Goal: Transaction & Acquisition: Purchase product/service

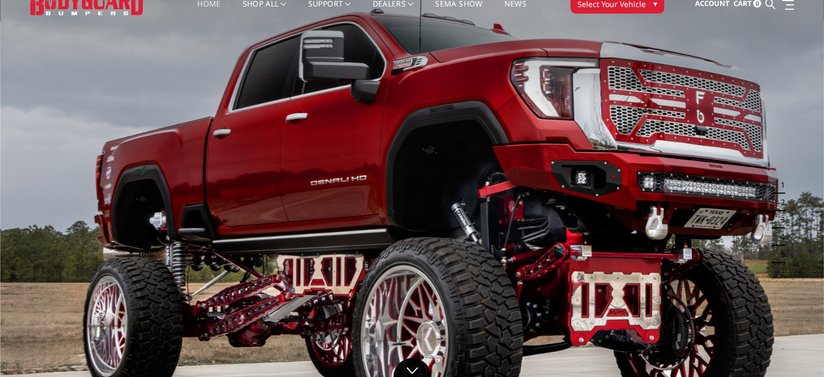
scroll to position [54, 0]
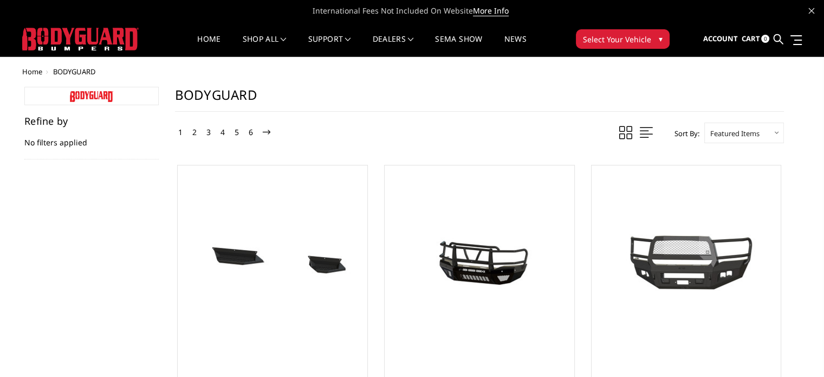
click at [644, 130] on span at bounding box center [646, 133] width 13 height 14
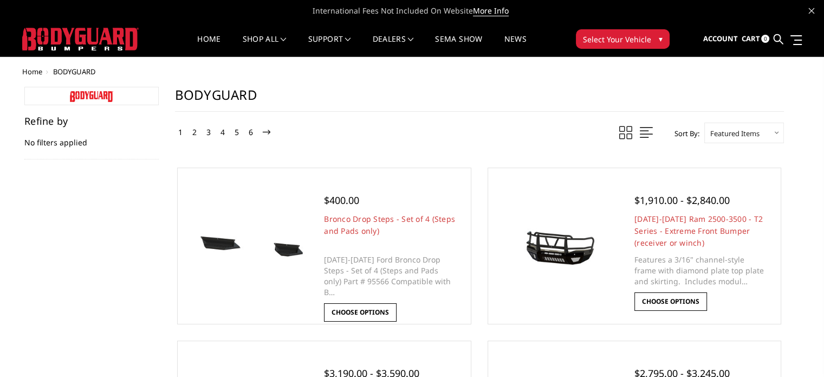
click at [644, 130] on span at bounding box center [646, 133] width 13 height 14
click at [613, 34] on span "Select Your Vehicle" at bounding box center [617, 39] width 68 height 11
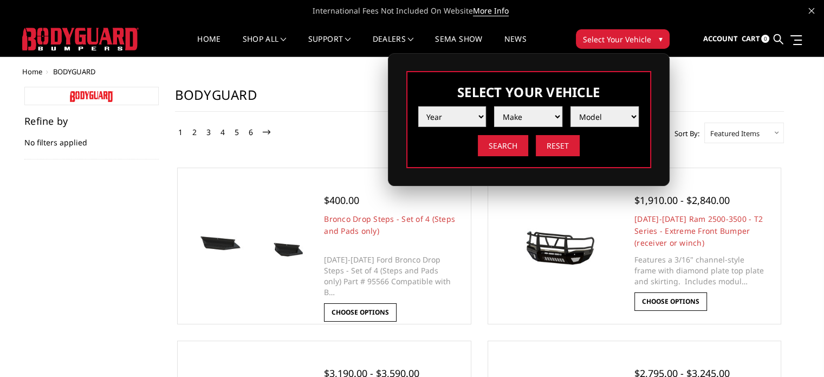
click at [443, 111] on select "Year 2025 2024 2023 2022 2021 2020 2019 2018 2017 2016 2015 2014 2013 2012 2011…" at bounding box center [452, 116] width 68 height 21
select select "yr_2022"
click at [418, 106] on select "Year 2025 2024 2023 2022 2021 2020 2019 2018 2017 2016 2015 2014 2013 2012 2011…" at bounding box center [452, 116] width 68 height 21
click at [528, 119] on select "Make Chevrolet Ford GMC Ram Toyota" at bounding box center [528, 116] width 68 height 21
select select "mk_ram"
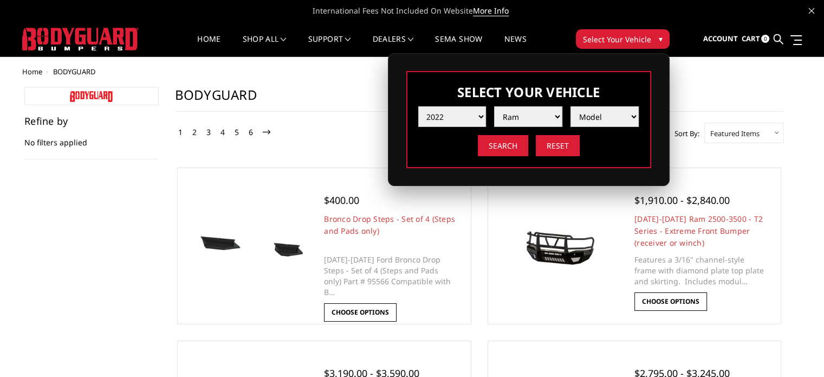
click at [494, 106] on select "Make Chevrolet Ford GMC Ram Toyota" at bounding box center [528, 116] width 68 height 21
click at [609, 115] on select "Model 1500 6-Lug 1500 Rebel 2500 / 3500 4500 / 5500 TRX" at bounding box center [604, 116] width 68 height 21
select select "md_2500-3500"
click at [570, 106] on select "Model 1500 6-Lug 1500 Rebel 2500 / 3500 4500 / 5500 TRX" at bounding box center [604, 116] width 68 height 21
click at [495, 144] on input "Search" at bounding box center [503, 145] width 50 height 21
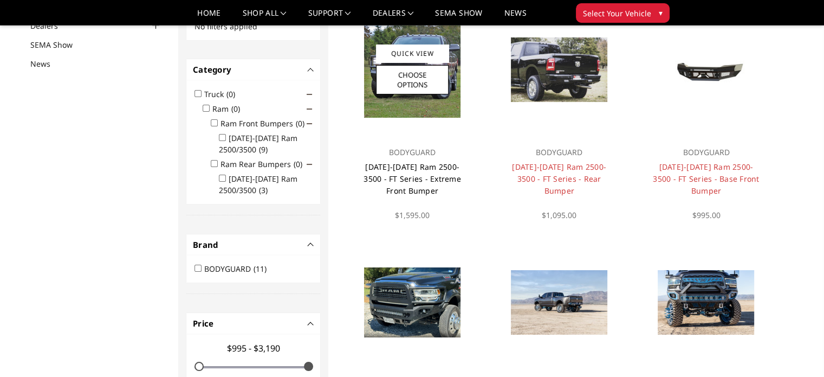
scroll to position [108, 0]
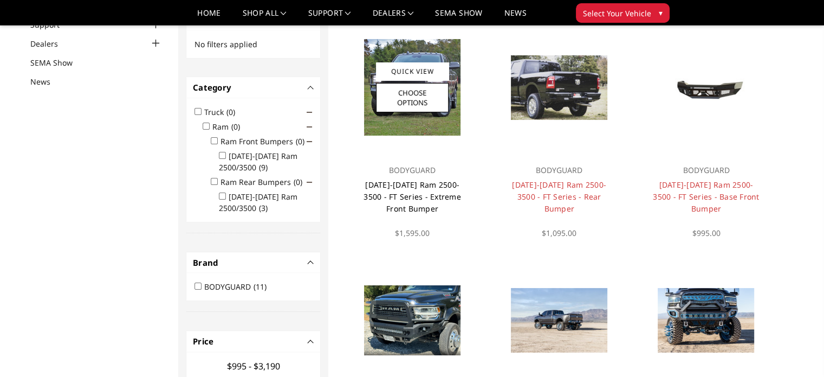
click at [417, 184] on link "[DATE]-[DATE] Ram 2500-3500 - FT Series - Extreme Front Bumper" at bounding box center [413, 196] width 98 height 34
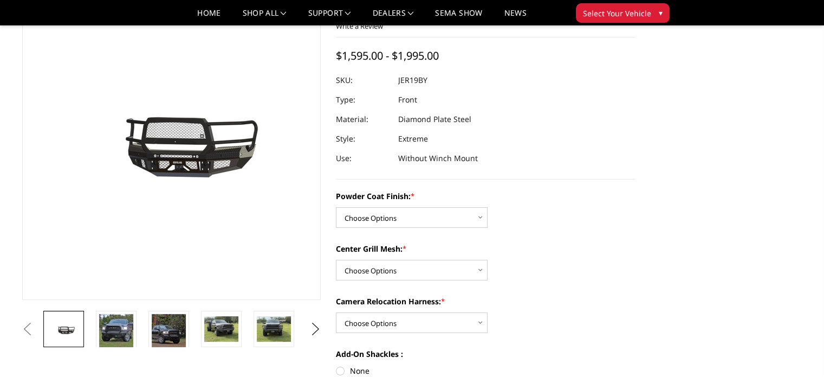
scroll to position [108, 0]
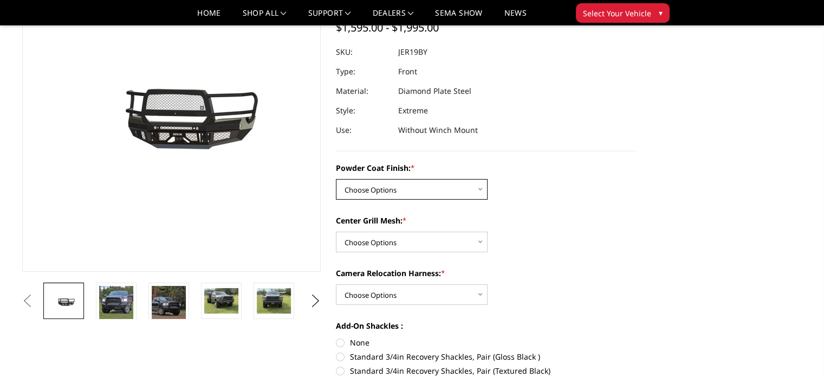
click at [470, 192] on select "Choose Options Bare Metal Gloss Black Powder Coat Textured Black Powder Coat" at bounding box center [412, 189] width 152 height 21
select select "3215"
click at [336, 179] on select "Choose Options Bare Metal Gloss Black Powder Coat Textured Black Powder Coat" at bounding box center [412, 189] width 152 height 21
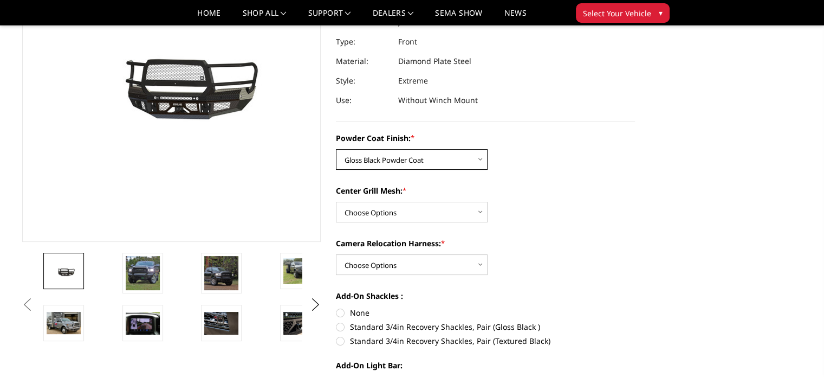
scroll to position [163, 0]
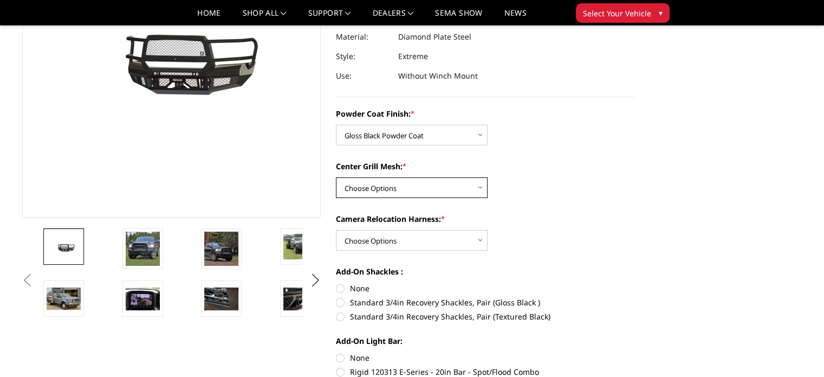
click at [439, 183] on select "Choose Options WITH Expanded Metal in Center Grill WITHOUT Expanded Metal in Ce…" at bounding box center [412, 187] width 152 height 21
select select "3217"
click at [336, 177] on select "Choose Options WITH Expanded Metal in Center Grill WITHOUT Expanded Metal in Ce…" at bounding box center [412, 187] width 152 height 21
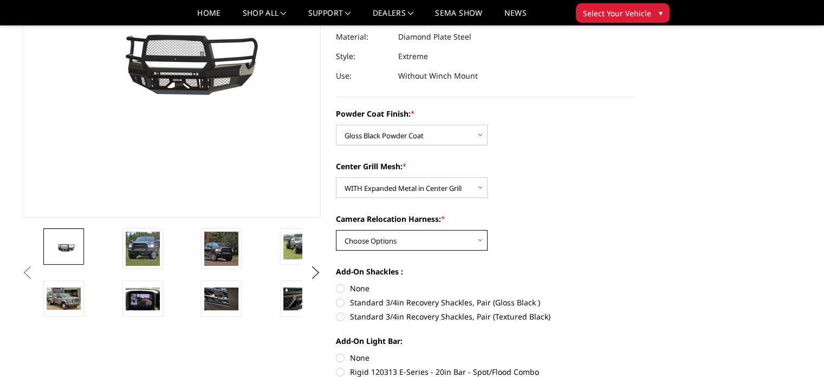
click at [417, 240] on select "Choose Options WITH Camera Relocation Harness WITHOUT Camera Relocation Harness" at bounding box center [412, 240] width 152 height 21
select select "3220"
click at [336, 230] on select "Choose Options WITH Camera Relocation Harness WITHOUT Camera Relocation Harness" at bounding box center [412, 240] width 152 height 21
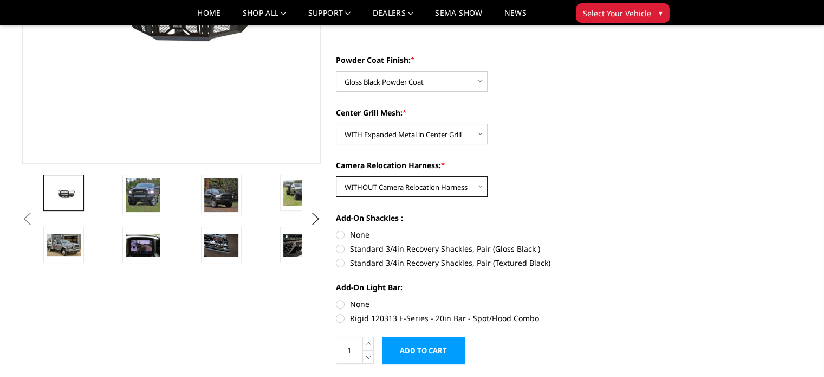
scroll to position [217, 0]
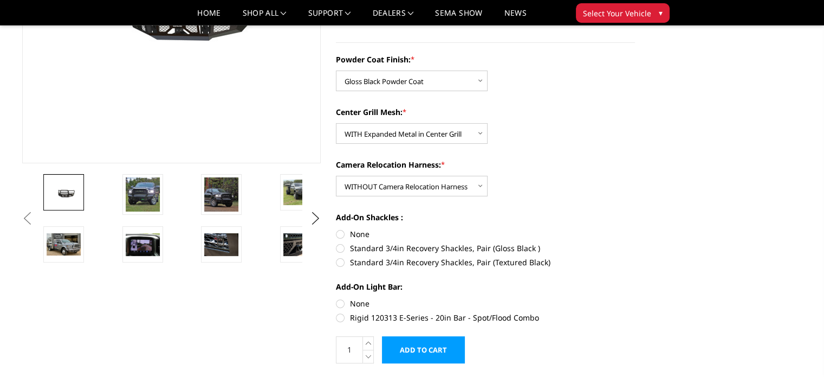
click at [341, 236] on label "None" at bounding box center [485, 233] width 299 height 11
click at [336, 229] on input "None" at bounding box center [336, 228] width 1 height 1
radio input "true"
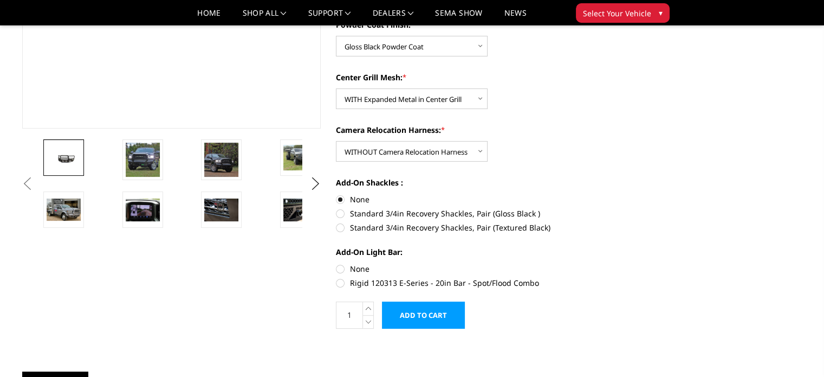
scroll to position [271, 0]
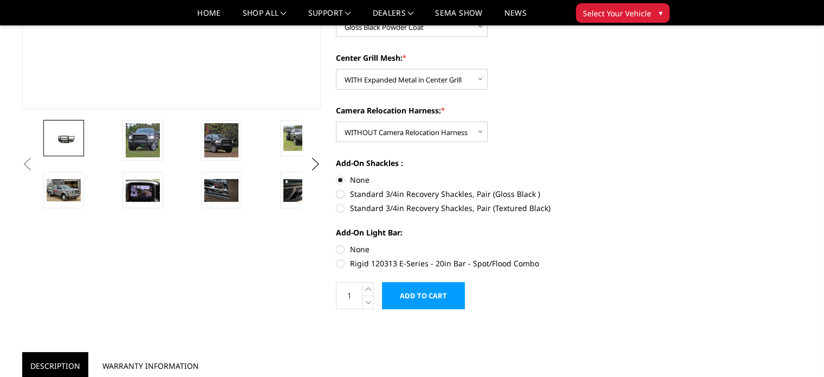
click at [340, 249] on label "None" at bounding box center [485, 248] width 299 height 11
click at [336, 244] on input "None" at bounding box center [336, 243] width 1 height 1
radio input "true"
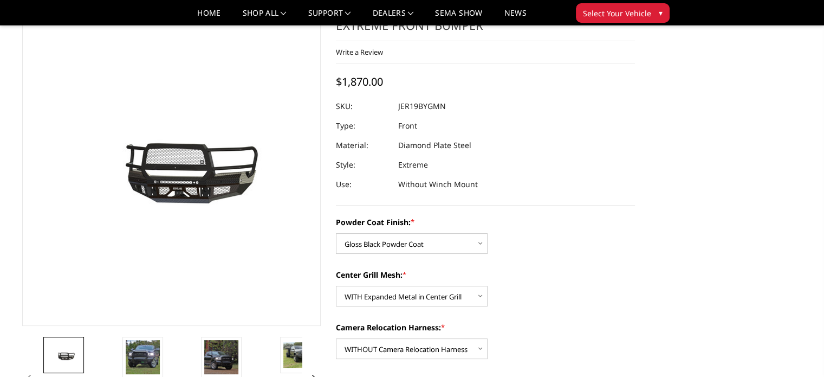
scroll to position [0, 0]
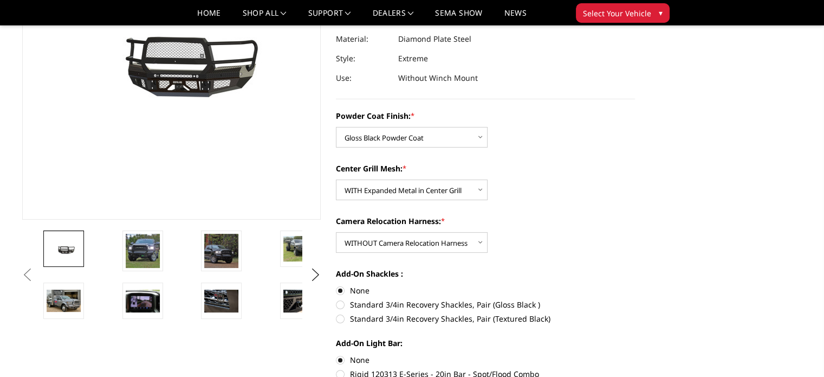
scroll to position [163, 0]
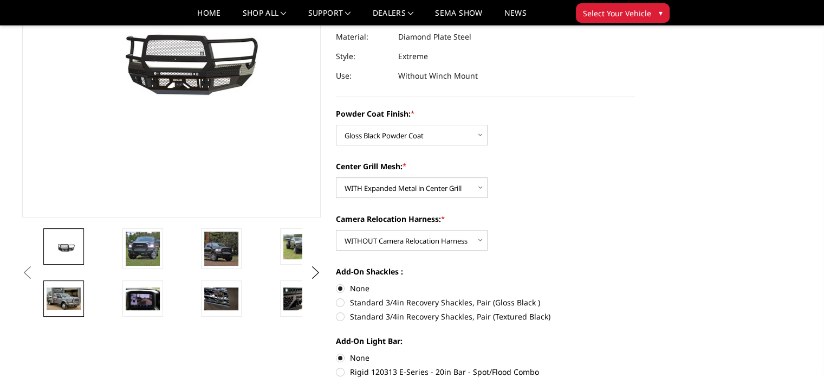
click at [59, 294] on img at bounding box center [64, 298] width 34 height 22
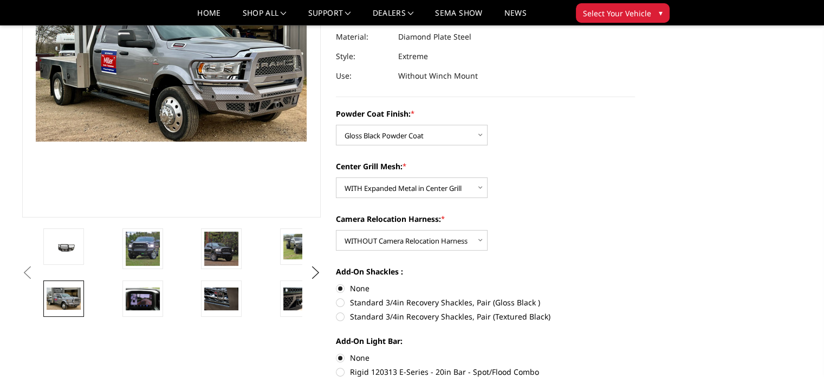
scroll to position [139, 0]
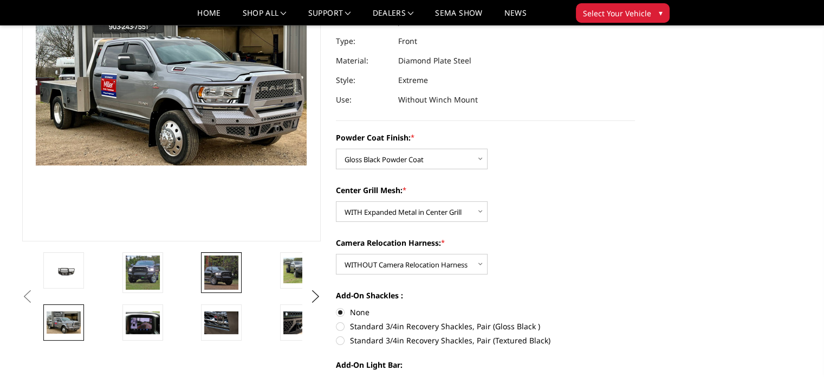
click at [212, 277] on img at bounding box center [221, 272] width 34 height 34
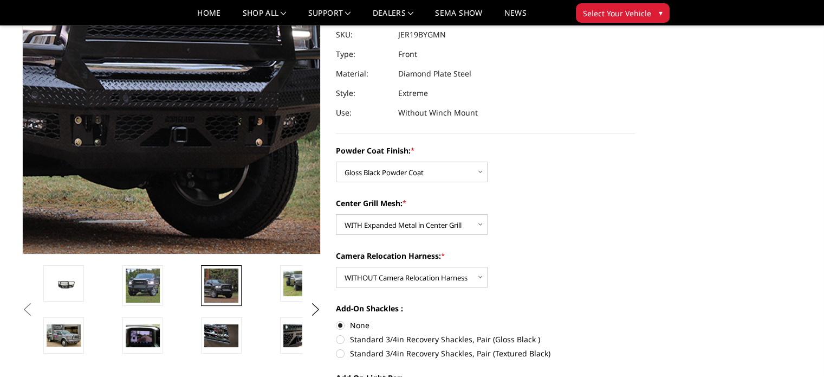
scroll to position [145, 0]
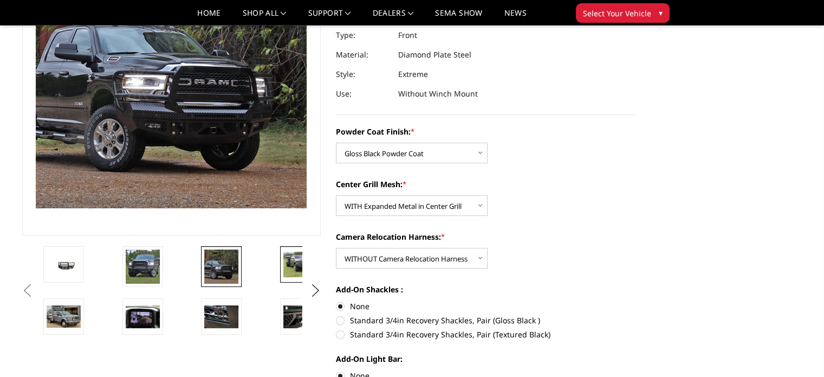
click at [293, 261] on img at bounding box center [300, 263] width 34 height 25
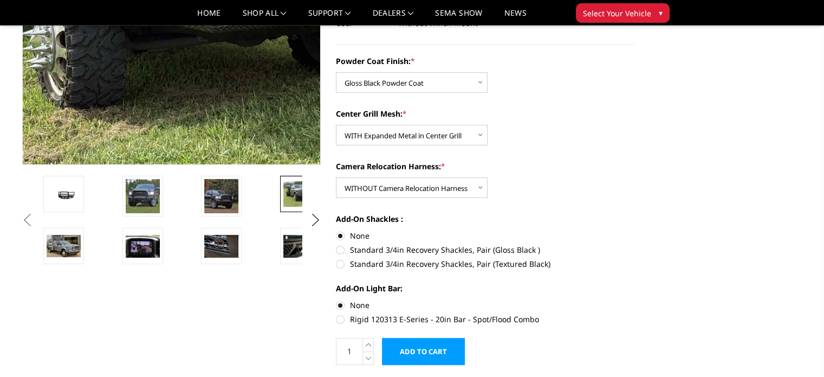
scroll to position [232, 0]
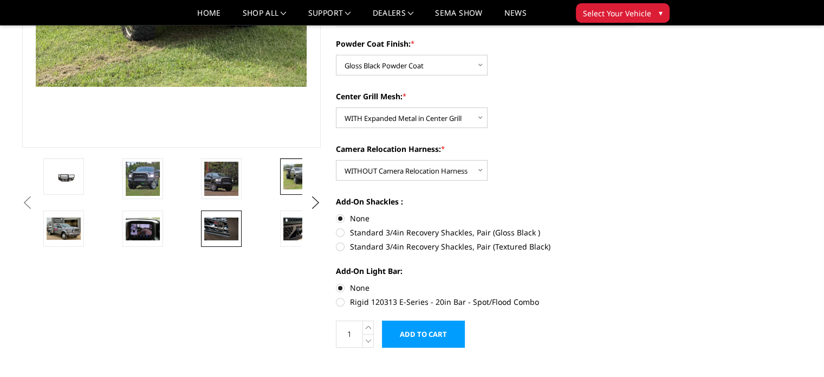
click at [208, 232] on img at bounding box center [221, 228] width 34 height 23
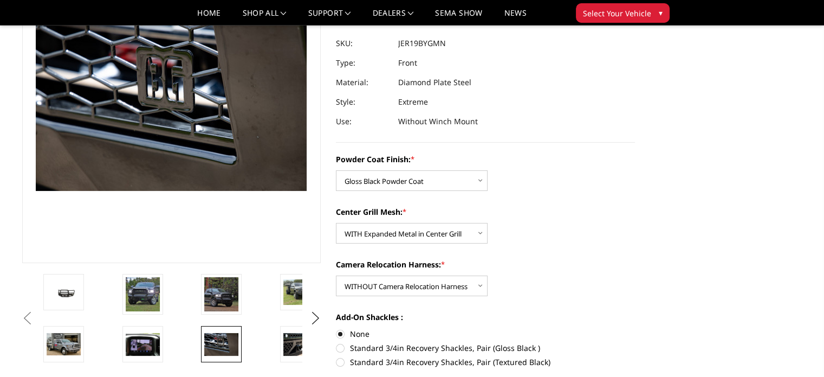
scroll to position [135, 0]
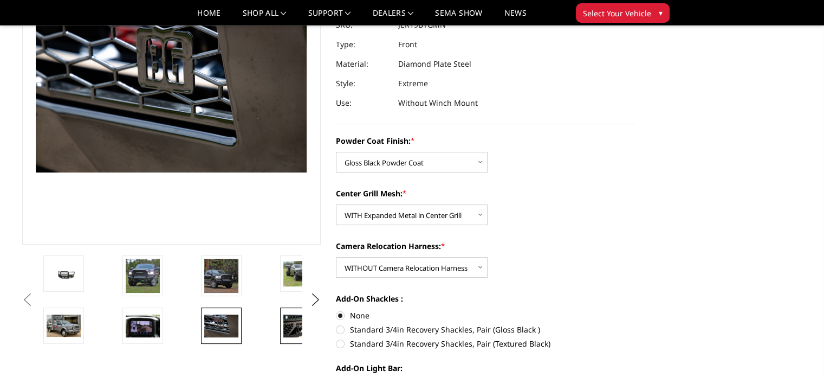
click at [299, 323] on img at bounding box center [300, 325] width 34 height 23
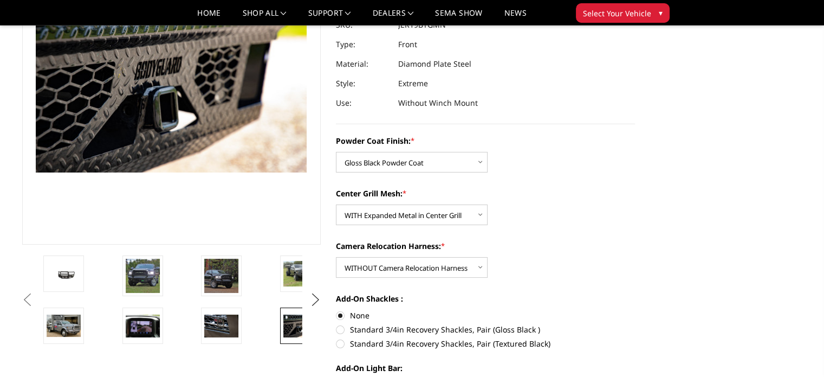
click at [316, 294] on button "Next" at bounding box center [315, 299] width 16 height 16
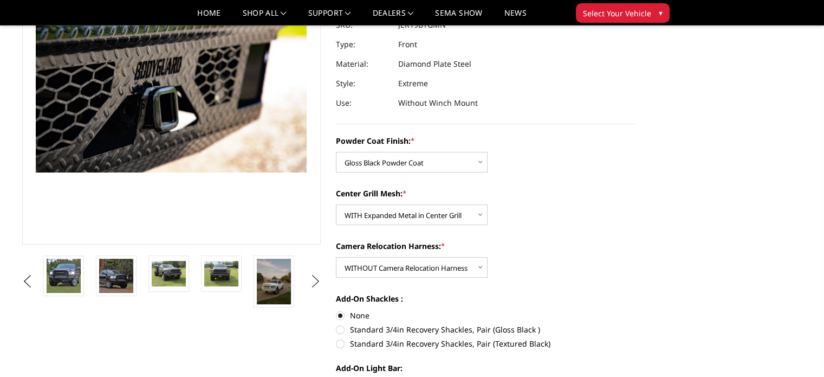
click at [316, 294] on ul "Previous" at bounding box center [172, 281] width 304 height 52
click at [275, 285] on img at bounding box center [274, 281] width 34 height 46
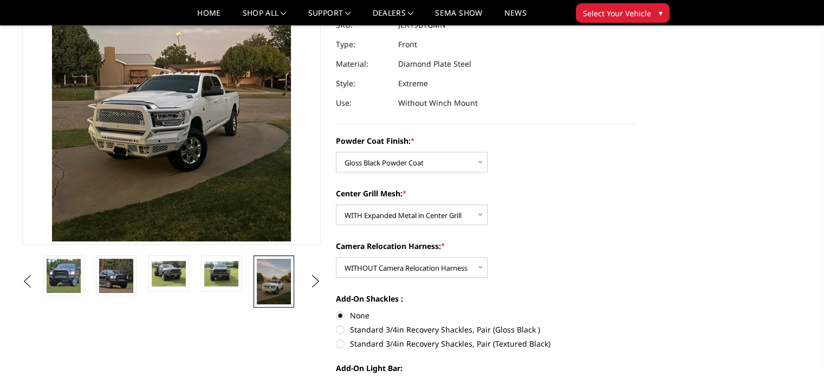
scroll to position [67, 0]
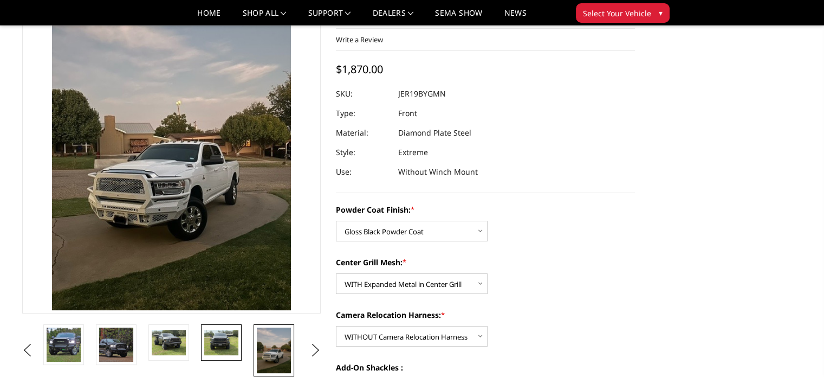
click at [219, 335] on img at bounding box center [221, 341] width 34 height 25
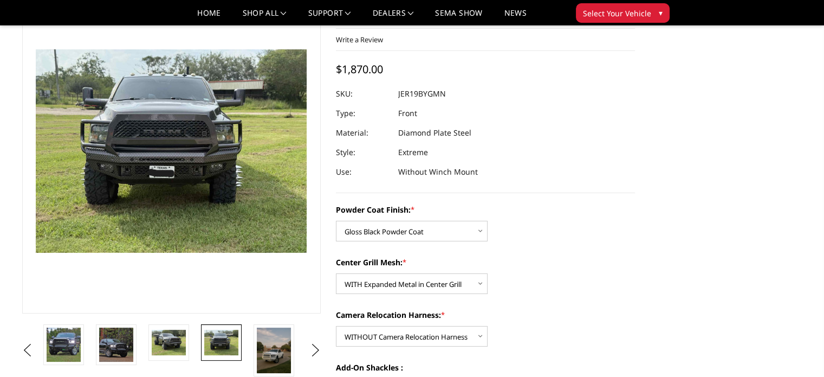
scroll to position [124, 0]
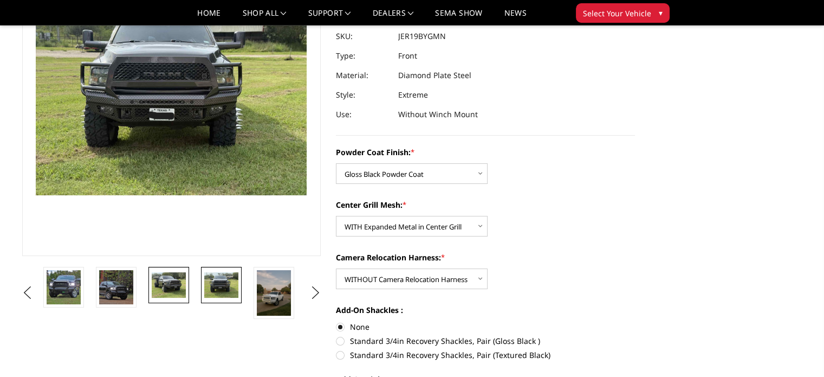
click at [169, 277] on img at bounding box center [169, 284] width 34 height 25
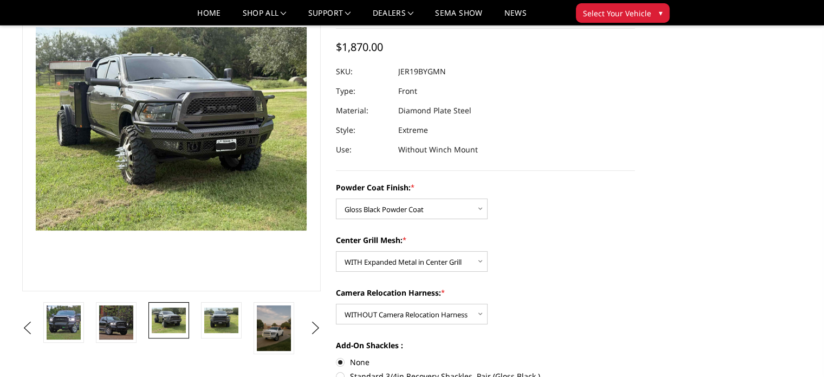
scroll to position [108, 0]
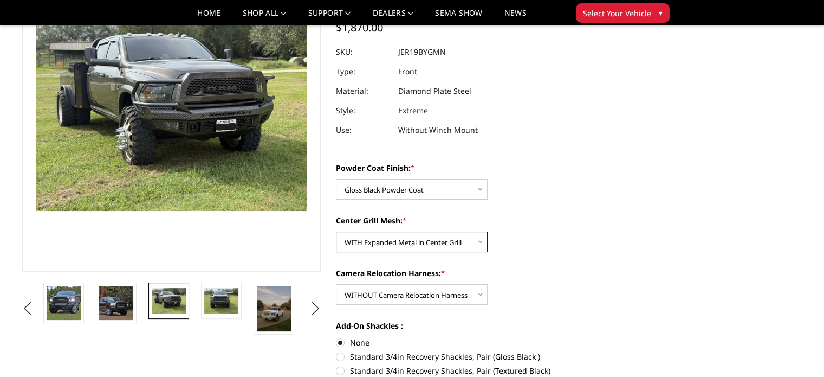
click at [406, 241] on select "Choose Options WITH Expanded Metal in Center Grill WITHOUT Expanded Metal in Ce…" at bounding box center [412, 241] width 152 height 21
click at [336, 231] on select "Choose Options WITH Expanded Metal in Center Grill WITHOUT Expanded Metal in Ce…" at bounding box center [412, 241] width 152 height 21
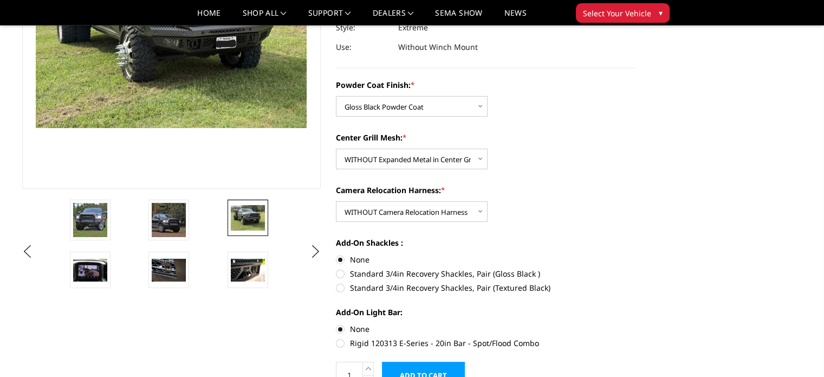
scroll to position [217, 0]
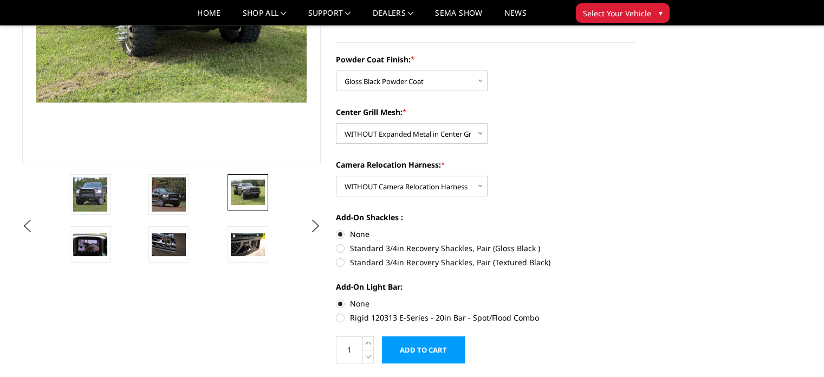
click at [413, 145] on div "Powder Coat Finish: * Choose Options Bare Metal Gloss Black Powder Coat Texture…" at bounding box center [485, 187] width 299 height 267
click at [416, 134] on select "Choose Options WITH Expanded Metal in Center Grill WITHOUT Expanded Metal in Ce…" at bounding box center [412, 133] width 152 height 21
select select "3217"
click at [336, 123] on select "Choose Options WITH Expanded Metal in Center Grill WITHOUT Expanded Metal in Ce…" at bounding box center [412, 133] width 152 height 21
click at [580, 174] on div "Camera Relocation Harness: * Choose Options WITH Camera Relocation Harness WITH…" at bounding box center [485, 177] width 299 height 37
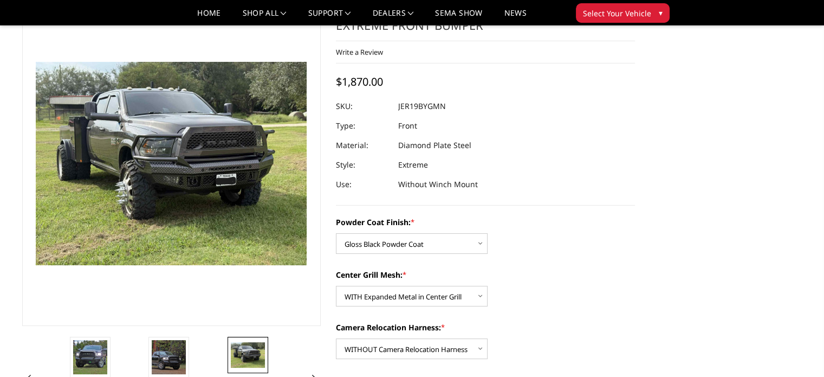
scroll to position [108, 0]
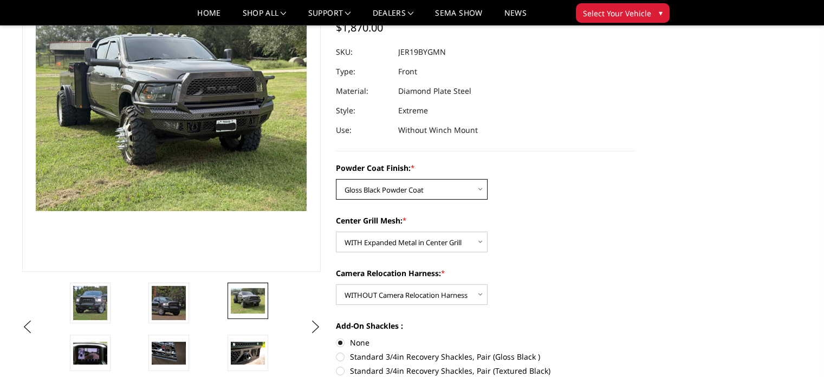
click at [426, 187] on select "Choose Options Bare Metal Gloss Black Powder Coat Textured Black Powder Coat" at bounding box center [412, 189] width 152 height 21
click at [336, 179] on select "Choose Options Bare Metal Gloss Black Powder Coat Textured Black Powder Coat" at bounding box center [412, 189] width 152 height 21
click at [548, 217] on label "Center Grill Mesh: *" at bounding box center [485, 220] width 299 height 11
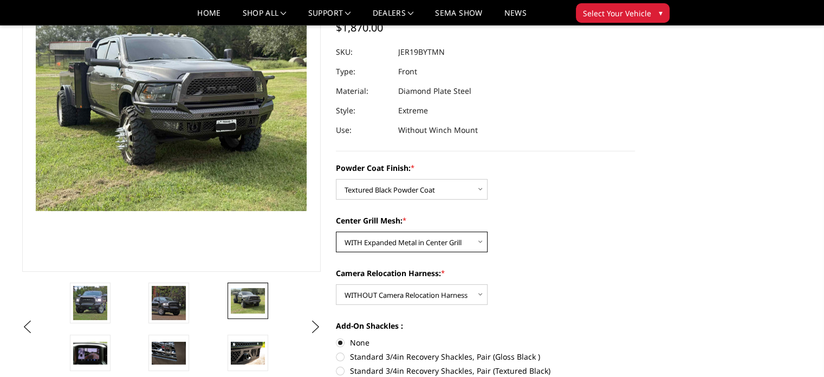
click at [488, 231] on select "Choose Options WITH Expanded Metal in Center Grill WITHOUT Expanded Metal in Ce…" at bounding box center [412, 241] width 152 height 21
click at [411, 187] on select "Choose Options Bare Metal Gloss Black Powder Coat Textured Black Powder Coat" at bounding box center [412, 189] width 152 height 21
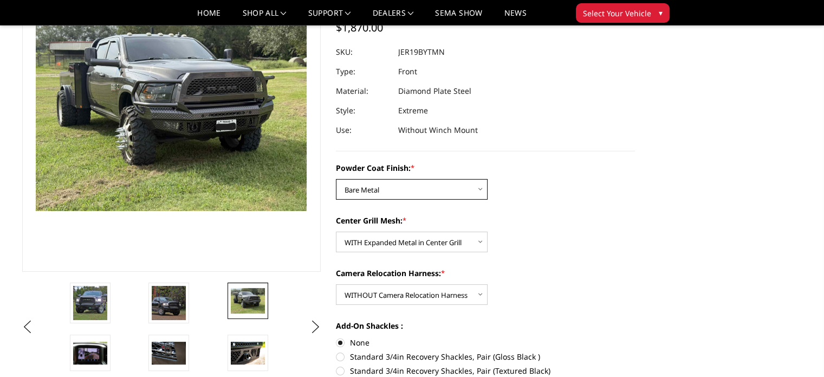
click at [336, 179] on select "Choose Options Bare Metal Gloss Black Powder Coat Textured Black Powder Coat" at bounding box center [412, 189] width 152 height 21
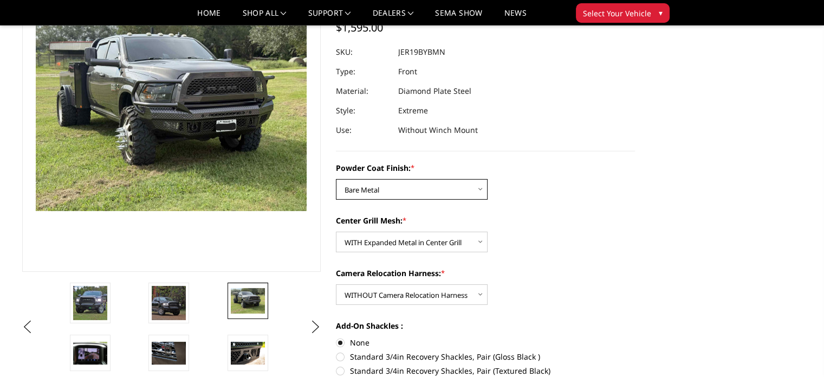
click at [423, 184] on select "Choose Options Bare Metal Gloss Black Powder Coat Textured Black Powder Coat" at bounding box center [412, 189] width 152 height 21
select select "3215"
click at [336, 179] on select "Choose Options Bare Metal Gloss Black Powder Coat Textured Black Powder Coat" at bounding box center [412, 189] width 152 height 21
click at [598, 213] on div "Powder Coat Finish: * Choose Options Bare Metal Gloss Black Powder Coat Texture…" at bounding box center [485, 295] width 299 height 267
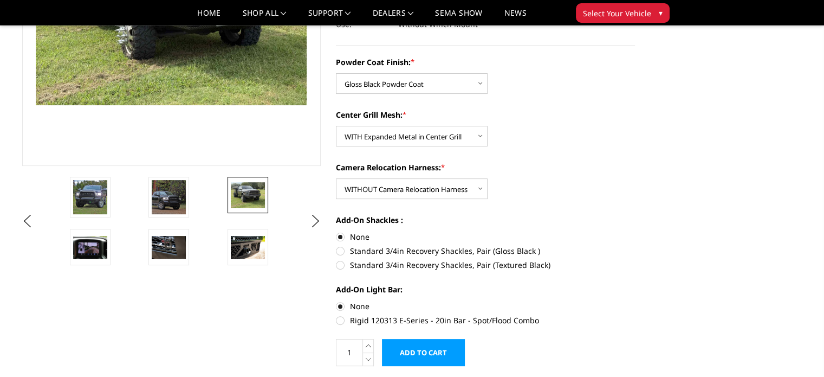
scroll to position [217, 0]
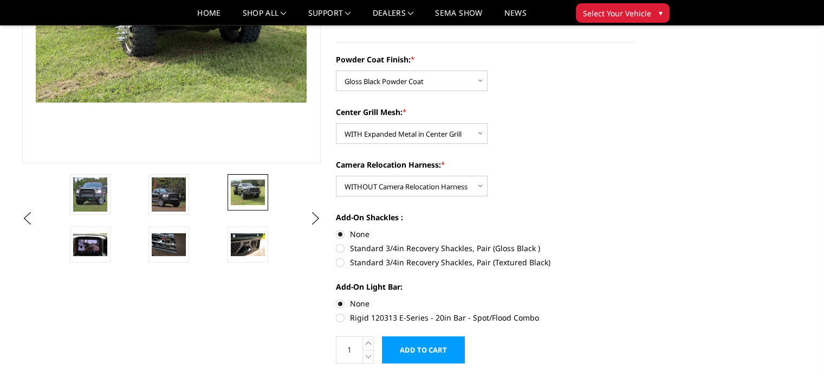
click at [340, 248] on label "Standard 3/4in Recovery Shackles, Pair (Gloss Black )" at bounding box center [485, 247] width 299 height 11
click at [635, 229] on input "Standard 3/4in Recovery Shackles, Pair (Gloss Black )" at bounding box center [635, 228] width 1 height 1
radio input "true"
click at [587, 225] on div "Add-On Shackles : None Standard 3/4in Recovery Shackles, Pair (Gloss Black ) St…" at bounding box center [485, 238] width 299 height 54
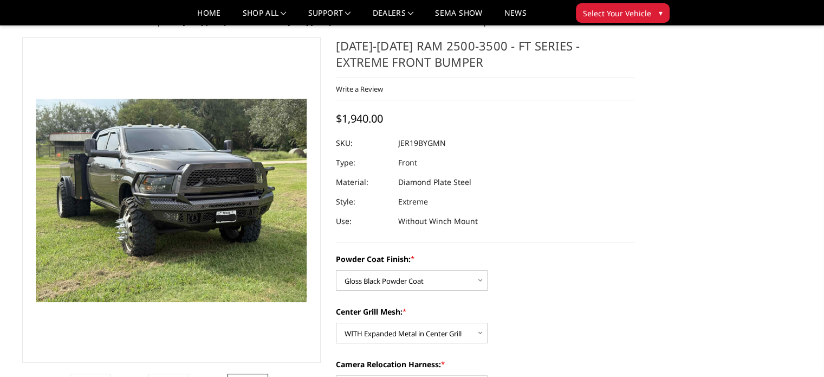
scroll to position [0, 0]
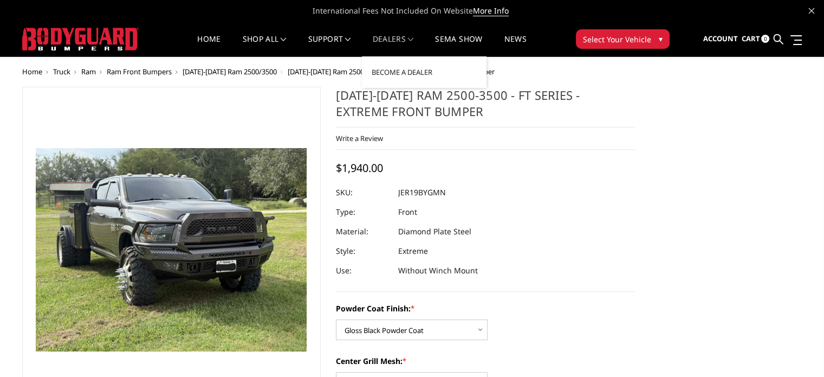
click at [412, 37] on span at bounding box center [410, 39] width 5 height 5
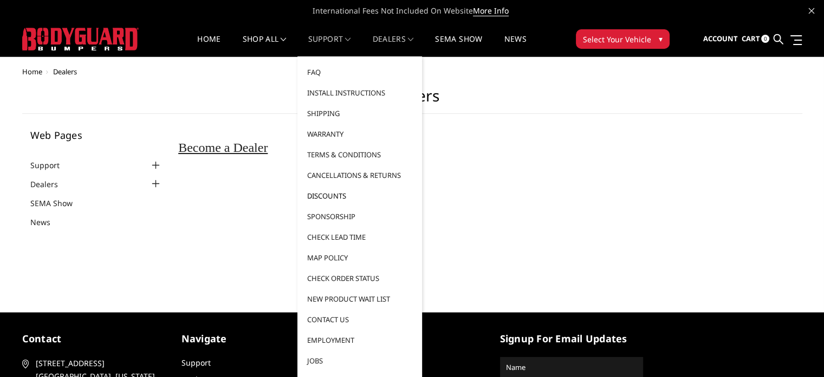
click at [320, 194] on link "Discounts" at bounding box center [360, 195] width 116 height 21
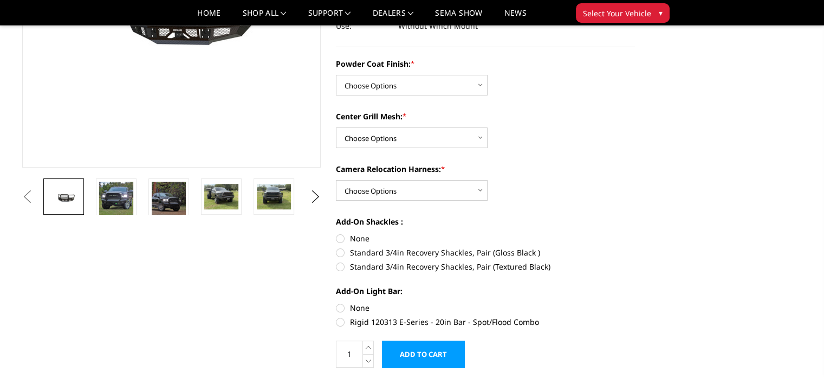
scroll to position [217, 0]
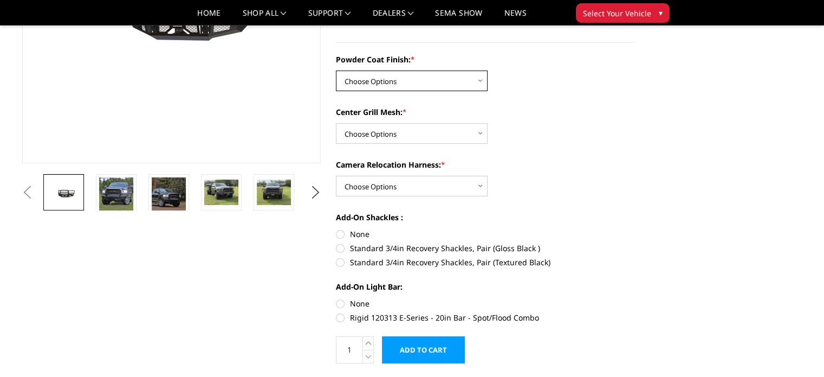
click at [428, 85] on select "Choose Options Bare Metal Gloss Black Powder Coat Textured Black Powder Coat" at bounding box center [412, 80] width 152 height 21
select select "3215"
click at [336, 70] on select "Choose Options Bare Metal Gloss Black Powder Coat Textured Black Powder Coat" at bounding box center [412, 80] width 152 height 21
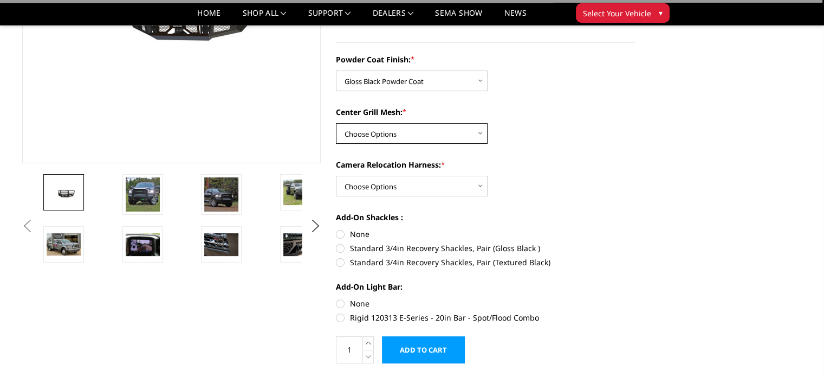
click at [404, 135] on select "Choose Options WITH Expanded Metal in Center Grill WITHOUT Expanded Metal in Ce…" at bounding box center [412, 133] width 152 height 21
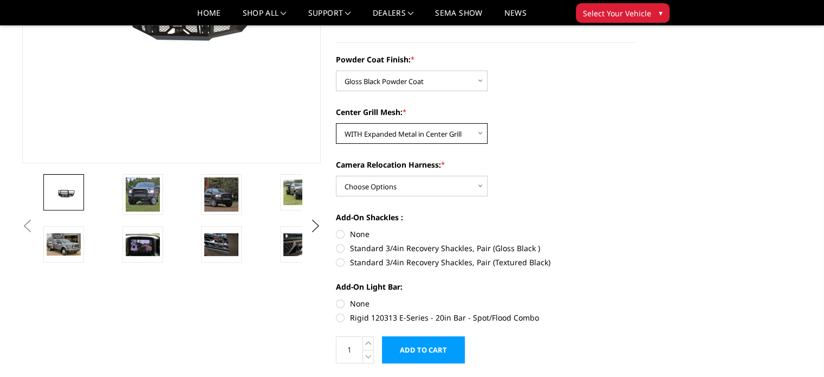
click at [336, 123] on select "Choose Options WITH Expanded Metal in Center Grill WITHOUT Expanded Metal in Ce…" at bounding box center [412, 133] width 152 height 21
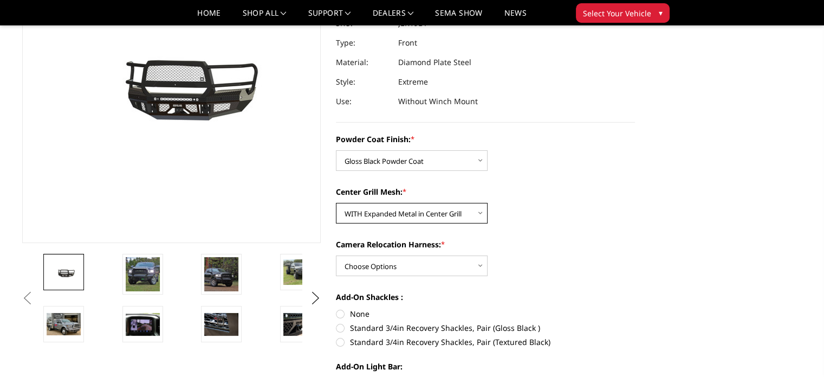
scroll to position [163, 0]
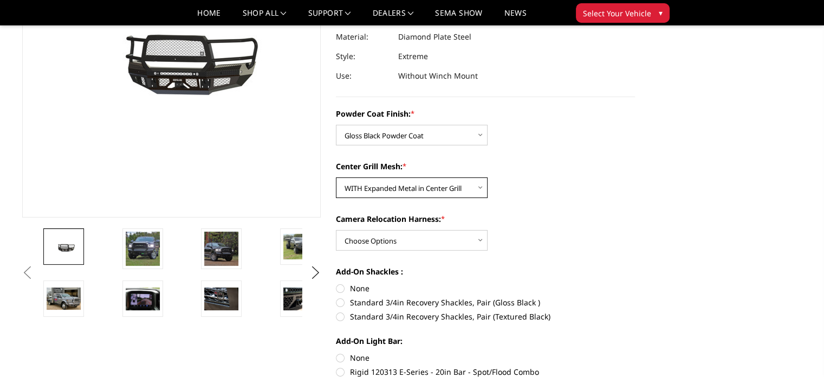
click at [416, 184] on select "Choose Options WITH Expanded Metal in Center Grill WITHOUT Expanded Metal in Ce…" at bounding box center [412, 187] width 152 height 21
click at [336, 177] on select "Choose Options WITH Expanded Metal in Center Grill WITHOUT Expanded Metal in Ce…" at bounding box center [412, 187] width 152 height 21
click at [572, 180] on div "Center Grill Mesh: * Choose Options WITH Expanded Metal in Center Grill WITHOUT…" at bounding box center [485, 178] width 299 height 37
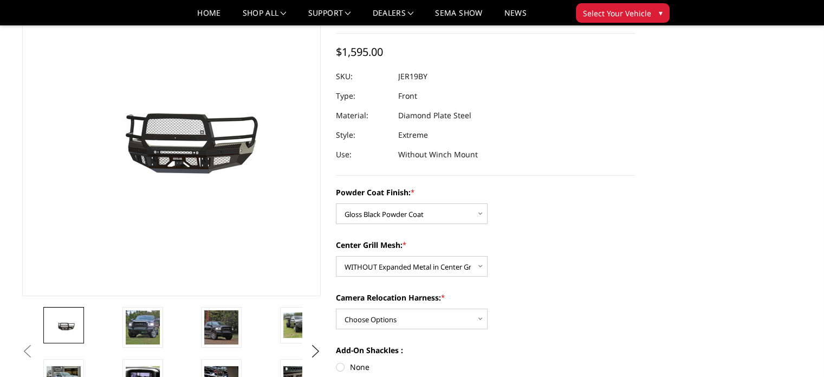
scroll to position [108, 0]
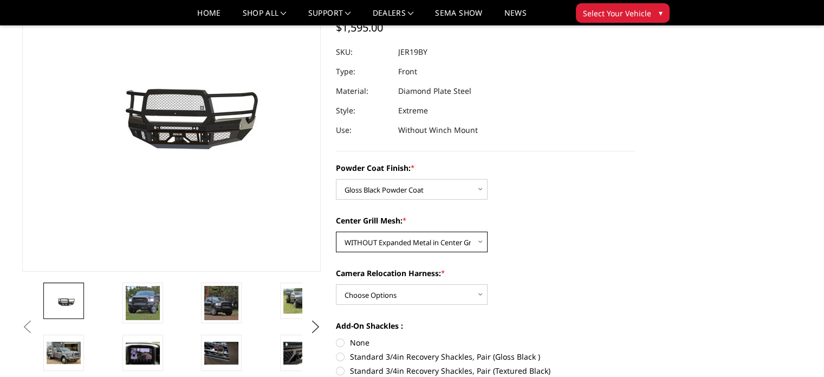
click at [410, 238] on select "Choose Options WITH Expanded Metal in Center Grill WITHOUT Expanded Metal in Ce…" at bounding box center [412, 241] width 152 height 21
select select "3217"
click at [336, 231] on select "Choose Options WITH Expanded Metal in Center Grill WITHOUT Expanded Metal in Ce…" at bounding box center [412, 241] width 152 height 21
click at [569, 198] on div "Powder Coat Finish: * Choose Options Bare Metal Gloss Black Powder Coat Texture…" at bounding box center [485, 180] width 299 height 37
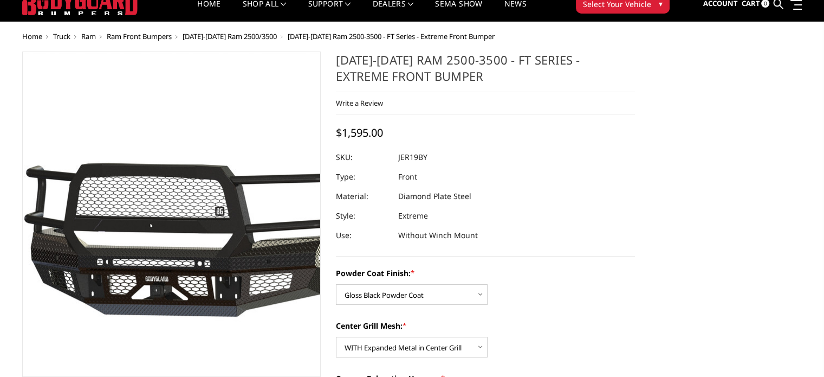
scroll to position [54, 0]
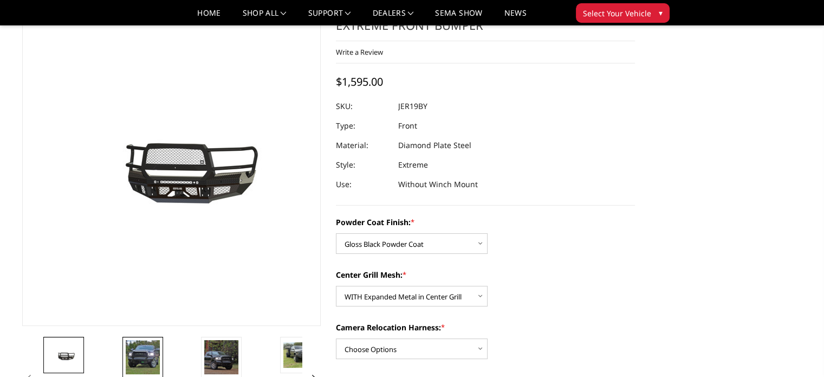
click at [152, 356] on img at bounding box center [143, 357] width 34 height 34
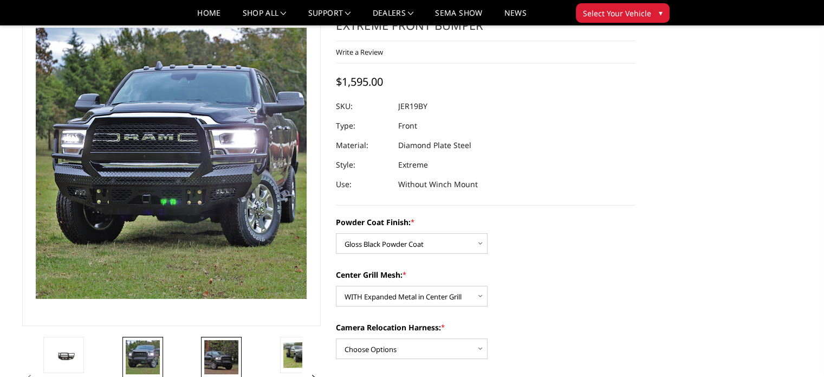
click at [227, 353] on img at bounding box center [221, 357] width 34 height 34
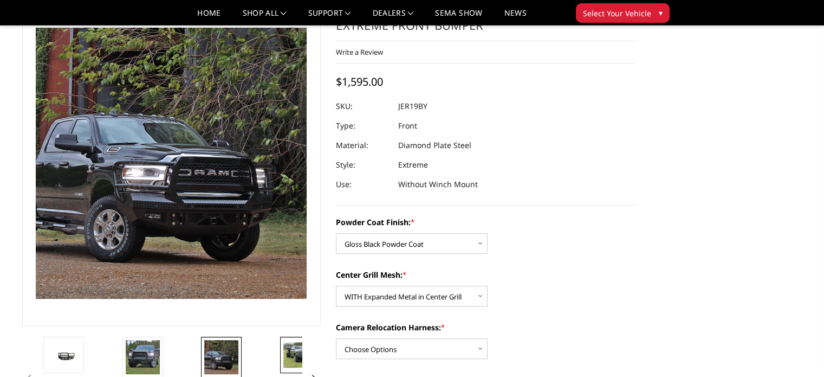
click at [290, 355] on img at bounding box center [300, 354] width 34 height 25
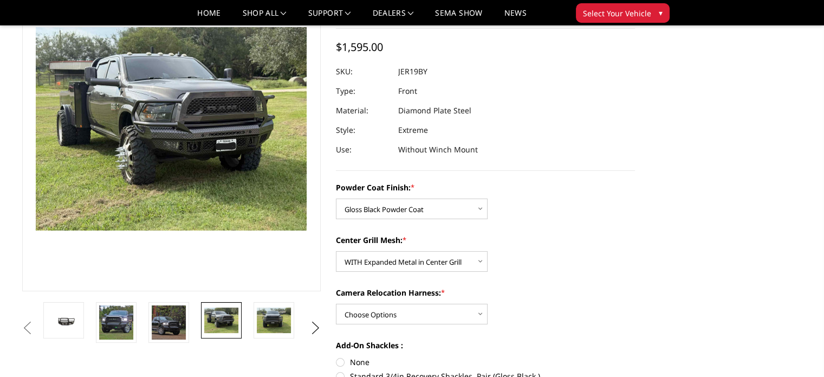
scroll to position [108, 0]
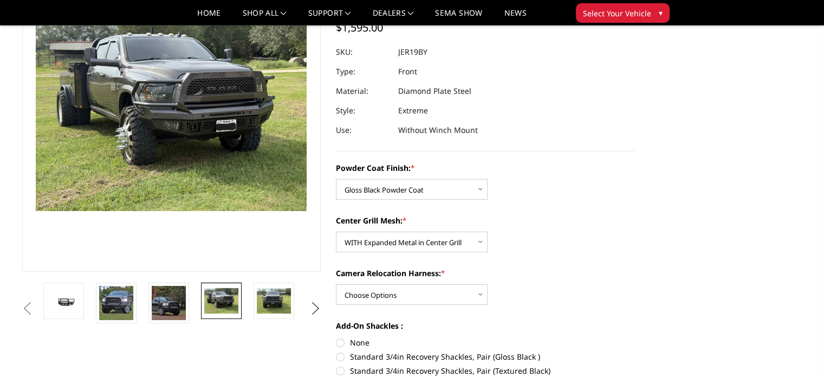
click at [316, 306] on button "Next" at bounding box center [315, 308] width 16 height 16
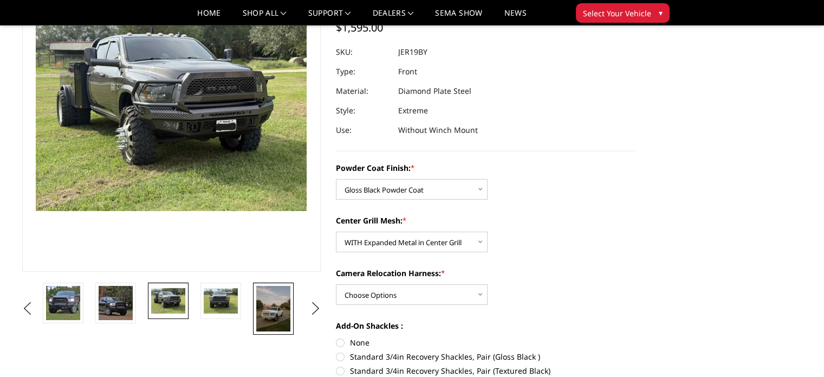
click at [271, 307] on img at bounding box center [273, 308] width 34 height 46
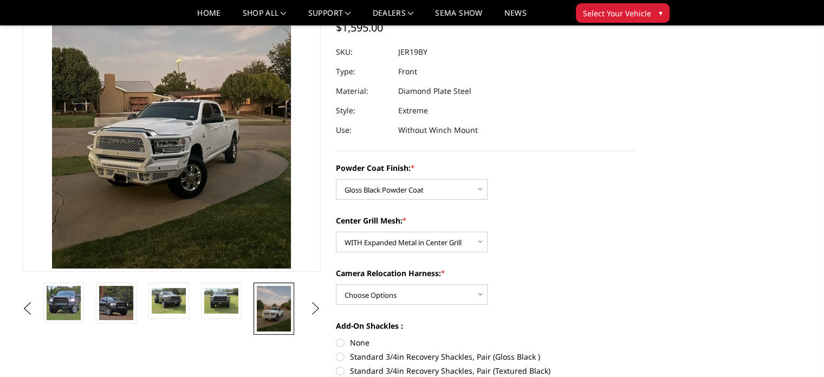
click at [319, 308] on button "Next" at bounding box center [315, 308] width 16 height 16
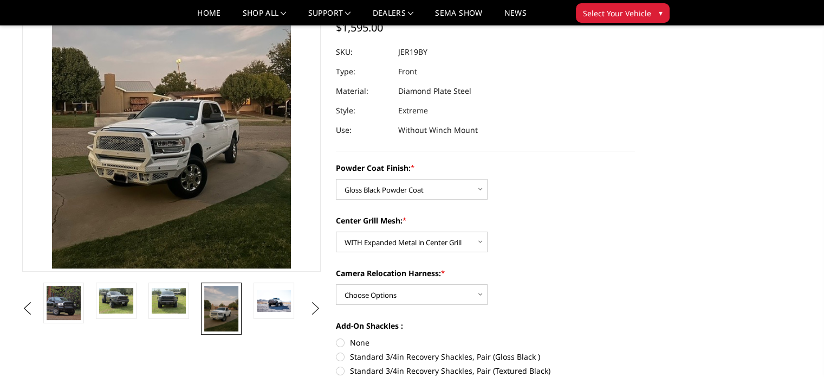
click at [319, 308] on button "Next" at bounding box center [315, 308] width 16 height 16
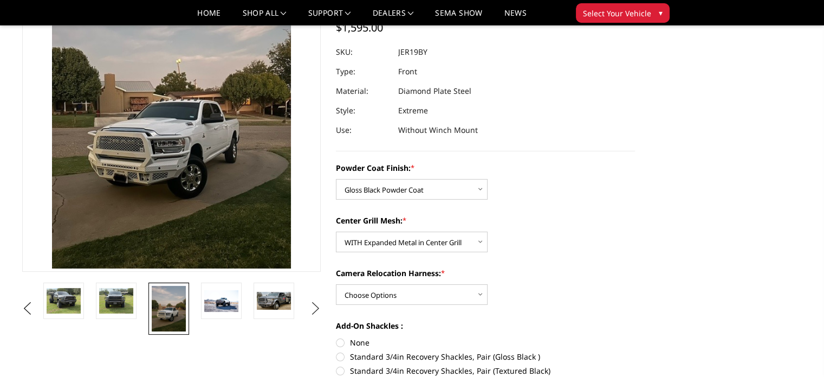
click at [319, 308] on button "Next" at bounding box center [315, 308] width 16 height 16
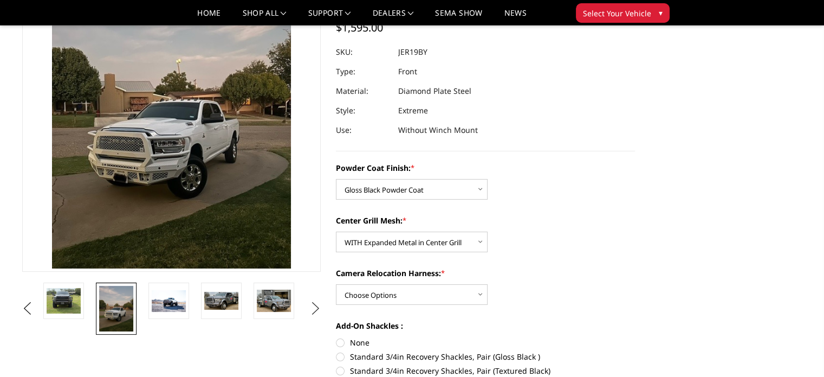
click at [319, 308] on button "Next" at bounding box center [315, 308] width 16 height 16
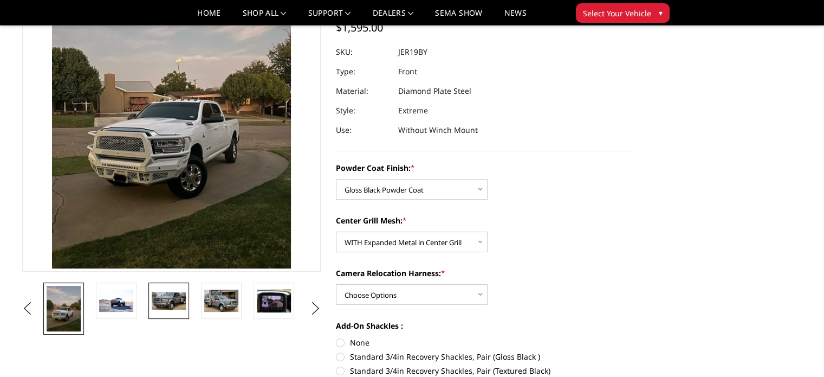
click at [163, 298] on img at bounding box center [169, 300] width 34 height 18
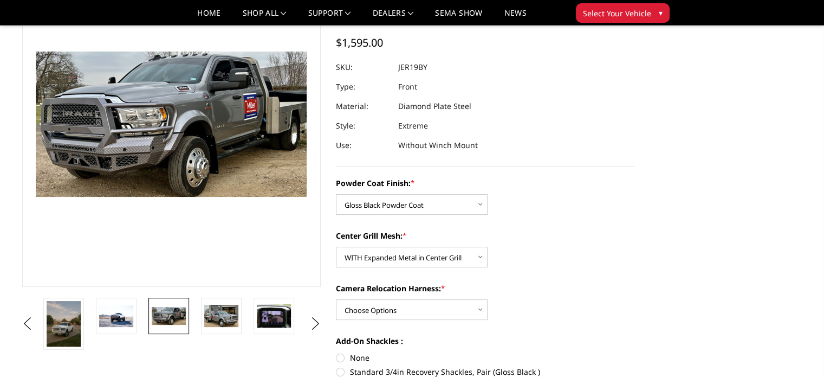
scroll to position [87, 0]
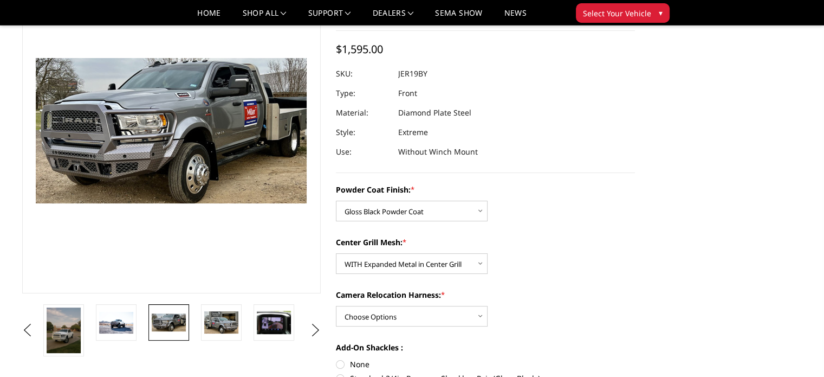
click at [609, 250] on div "Center Grill Mesh: * Choose Options WITH Expanded Metal in Center Grill WITHOUT…" at bounding box center [485, 254] width 299 height 37
click at [402, 314] on select "Choose Options WITH Camera Relocation Harness WITHOUT Camera Relocation Harness" at bounding box center [412, 316] width 152 height 21
click at [336, 306] on select "Choose Options WITH Camera Relocation Harness WITHOUT Camera Relocation Harness" at bounding box center [412, 316] width 152 height 21
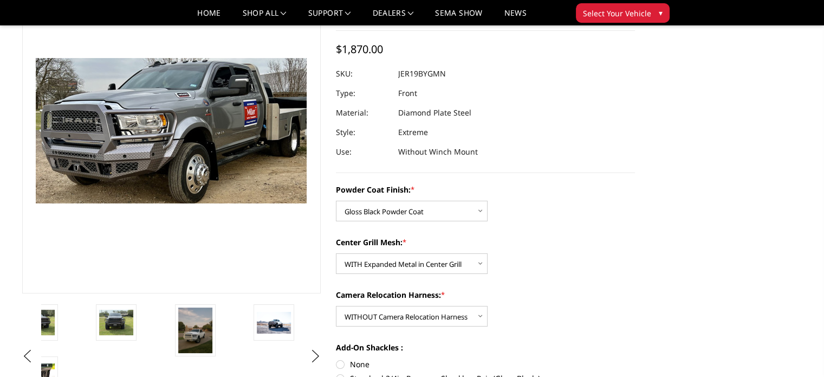
click at [639, 180] on section "[DATE]-[DATE] Ram 2500-3500 - FT Series - Extreme Front Bumper Write a Review W…" at bounding box center [485, 236] width 314 height 536
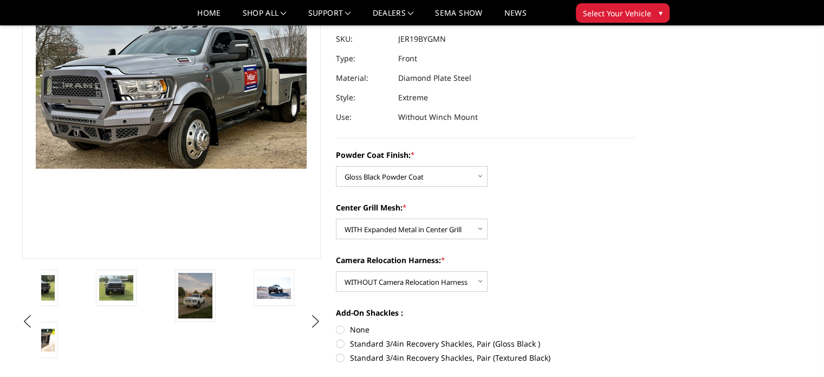
scroll to position [141, 0]
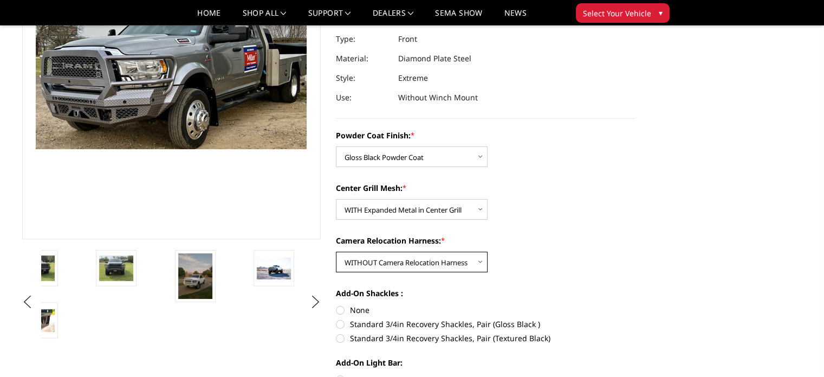
click at [439, 261] on select "Choose Options WITH Camera Relocation Harness WITHOUT Camera Relocation Harness" at bounding box center [412, 261] width 152 height 21
select select "3219"
click at [336, 251] on select "Choose Options WITH Camera Relocation Harness WITHOUT Camera Relocation Harness" at bounding box center [412, 261] width 152 height 21
click at [374, 255] on select "Choose Options WITH Camera Relocation Harness WITHOUT Camera Relocation Harness" at bounding box center [412, 261] width 152 height 21
click at [336, 251] on select "Choose Options WITH Camera Relocation Harness WITHOUT Camera Relocation Harness" at bounding box center [412, 261] width 152 height 21
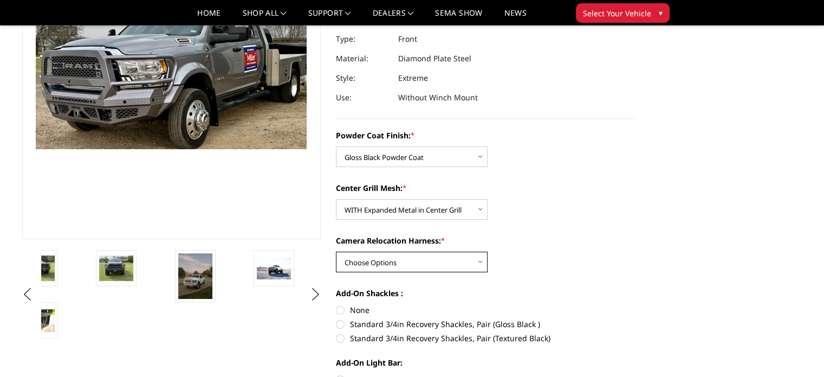
click at [375, 268] on select "Choose Options WITH Camera Relocation Harness WITHOUT Camera Relocation Harness" at bounding box center [412, 261] width 152 height 21
select select "3220"
click at [336, 251] on select "Choose Options WITH Camera Relocation Harness WITHOUT Camera Relocation Harness" at bounding box center [412, 261] width 152 height 21
click at [590, 220] on div "Powder Coat Finish: * Choose Options Bare Metal Gloss Black Powder Coat Texture…" at bounding box center [485, 262] width 299 height 267
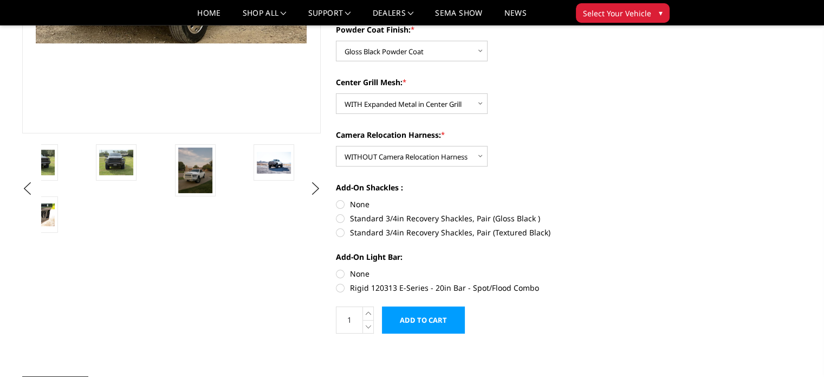
scroll to position [271, 0]
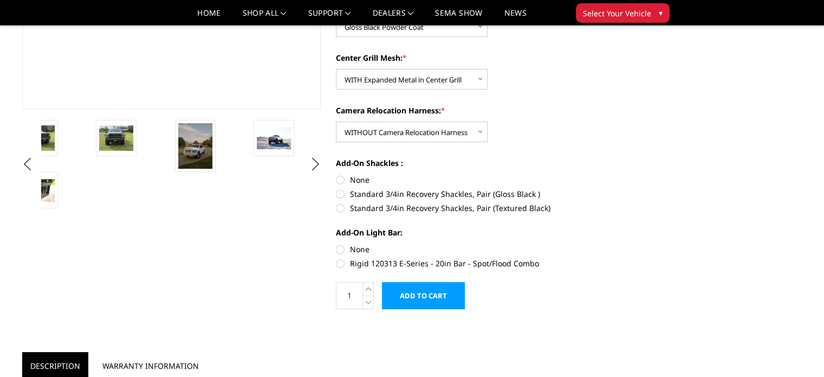
click at [341, 197] on label "Standard 3/4in Recovery Shackles, Pair (Gloss Black )" at bounding box center [485, 193] width 299 height 11
click at [635, 174] on input "Standard 3/4in Recovery Shackles, Pair (Gloss Black )" at bounding box center [635, 174] width 1 height 1
radio input "true"
click at [621, 194] on label "Standard 3/4in Recovery Shackles, Pair (Gloss Black )" at bounding box center [485, 193] width 299 height 11
click at [635, 174] on input "Standard 3/4in Recovery Shackles, Pair (Gloss Black )" at bounding box center [635, 174] width 1 height 1
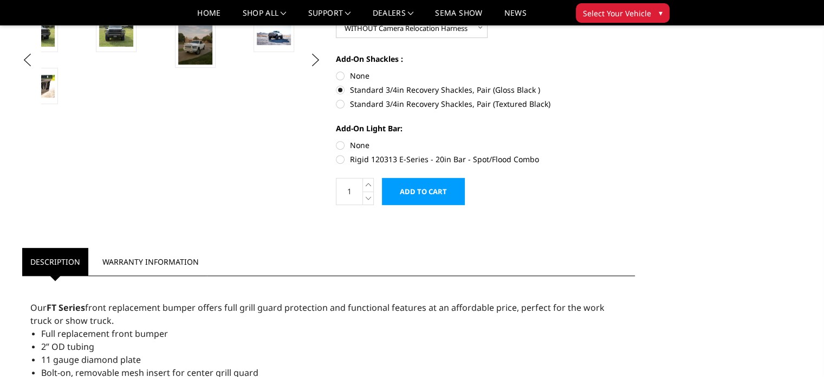
scroll to position [379, 0]
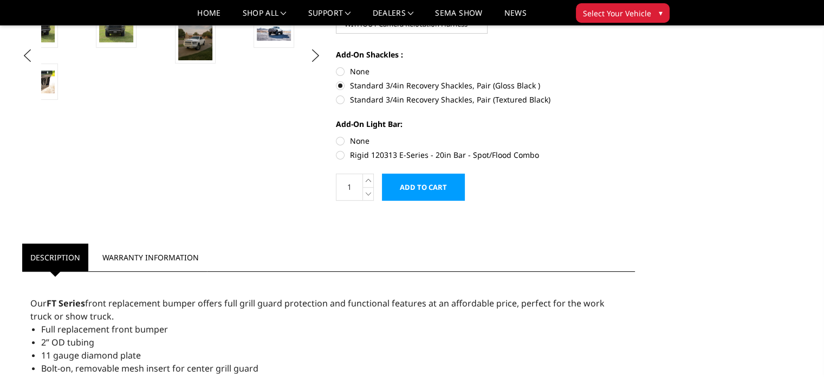
click at [341, 140] on label "None" at bounding box center [485, 140] width 299 height 11
click at [336, 135] on input "None" at bounding box center [336, 135] width 1 height 1
radio input "true"
click at [336, 154] on label "Rigid 120313 E-Series - 20in Bar - Spot/Flood Combo" at bounding box center [485, 154] width 299 height 11
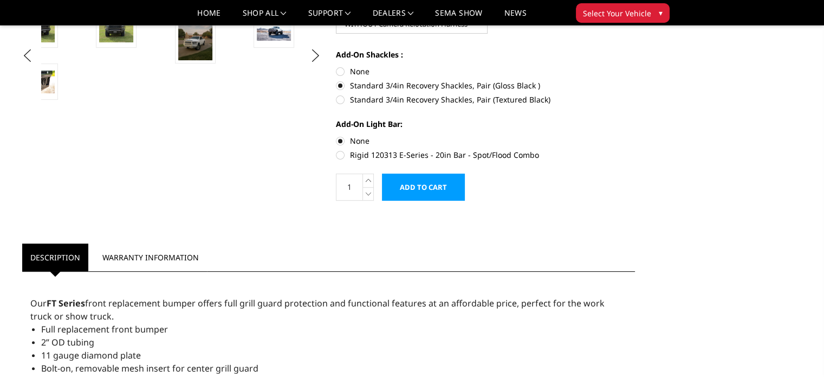
click at [635, 135] on input "Rigid 120313 E-Series - 20in Bar - Spot/Flood Combo" at bounding box center [635, 135] width 1 height 1
radio input "true"
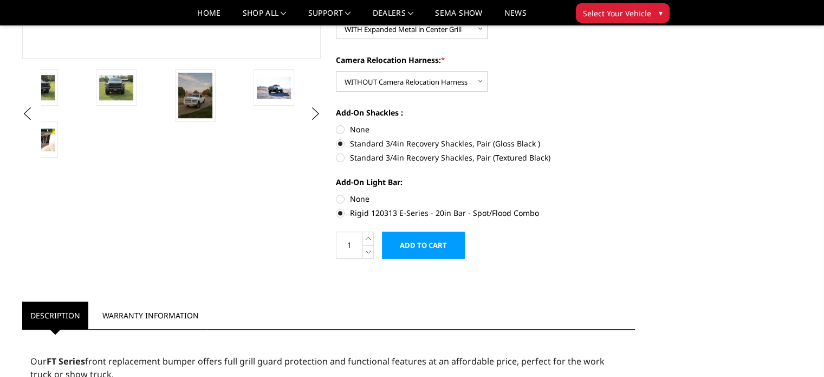
scroll to position [325, 0]
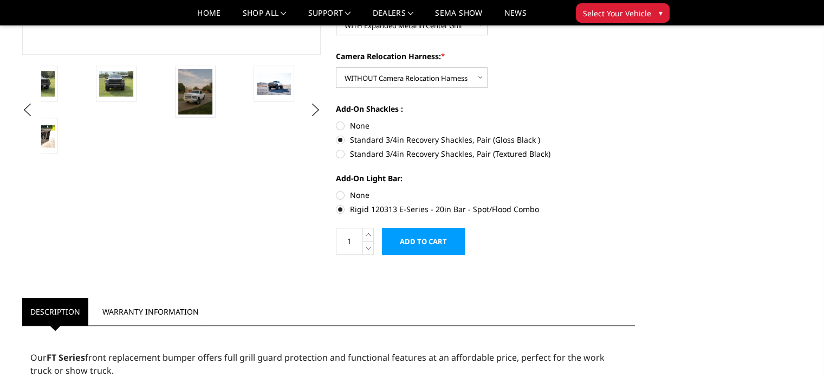
click at [342, 193] on label "None" at bounding box center [485, 194] width 299 height 11
click at [336, 190] on input "None" at bounding box center [336, 189] width 1 height 1
radio input "true"
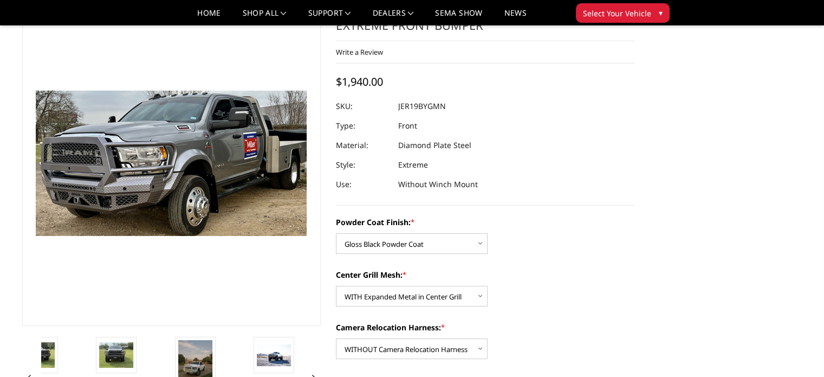
scroll to position [54, 0]
click at [607, 217] on label "Powder Coat Finish: *" at bounding box center [485, 221] width 299 height 11
click at [488, 233] on select "Choose Options Bare Metal Gloss Black Powder Coat Textured Black Powder Coat" at bounding box center [412, 243] width 152 height 21
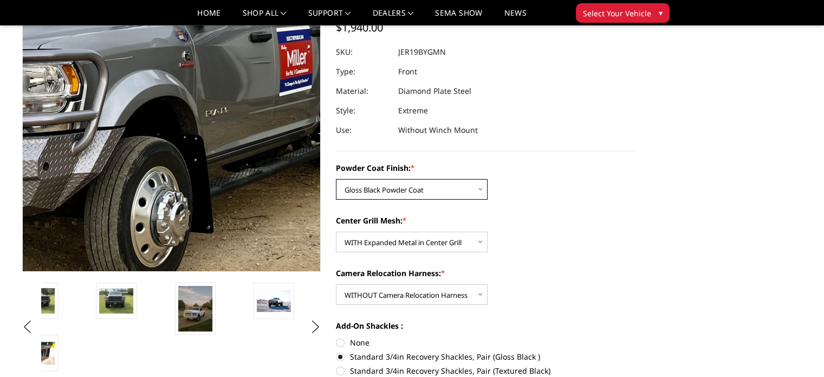
scroll to position [163, 0]
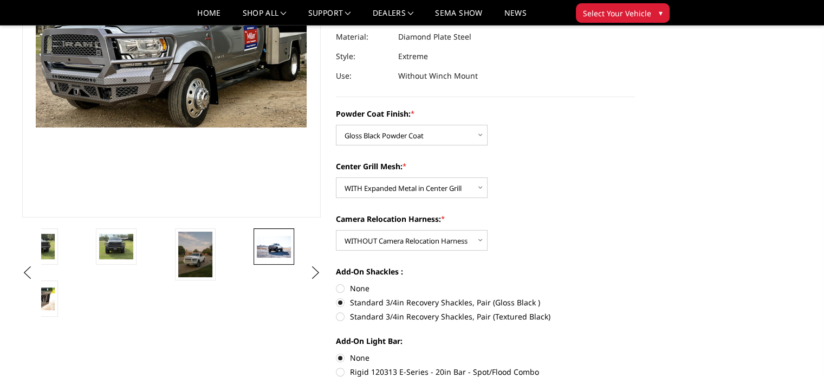
click at [273, 250] on img at bounding box center [274, 247] width 34 height 22
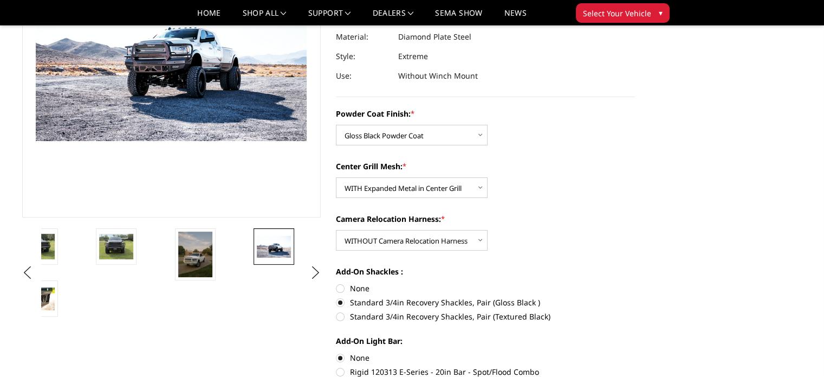
scroll to position [149, 0]
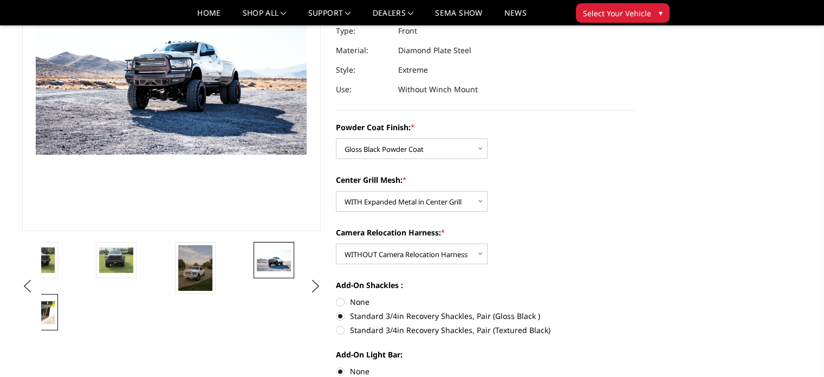
click at [49, 311] on img at bounding box center [38, 312] width 34 height 23
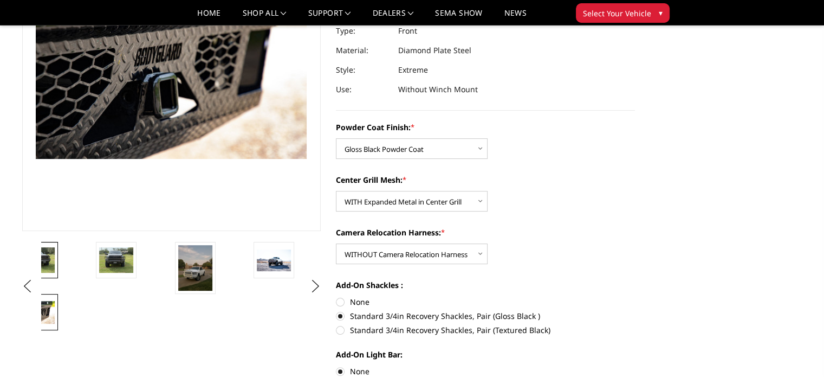
click at [47, 253] on img at bounding box center [38, 259] width 34 height 25
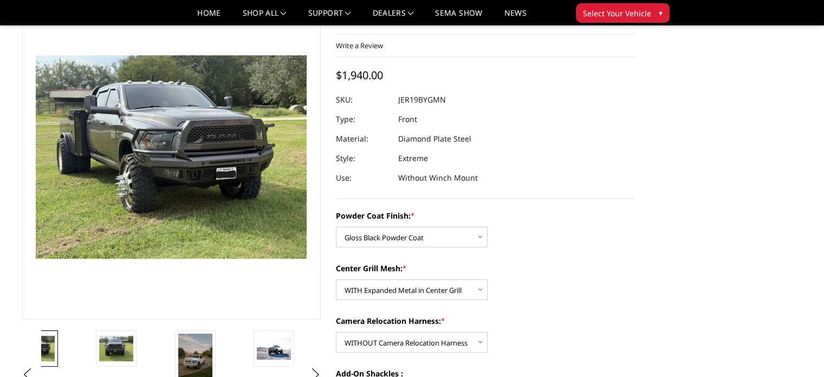
scroll to position [41, 0]
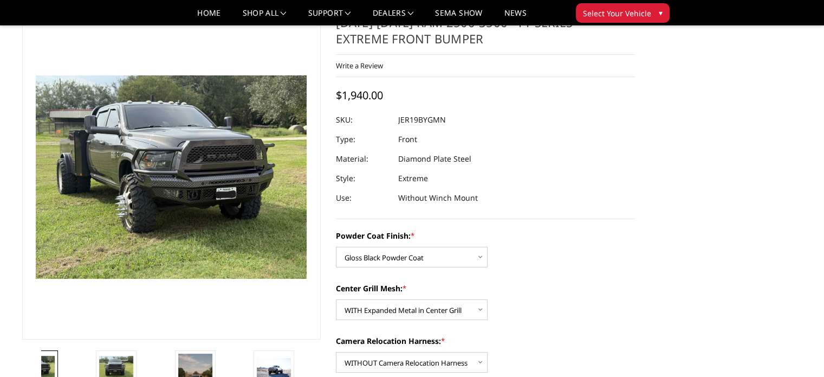
click at [633, 145] on dl "SKU: JER19BYGMN UPC: Type: Front Material: Diamond Plate Steel Style: Extreme U…" at bounding box center [485, 159] width 299 height 98
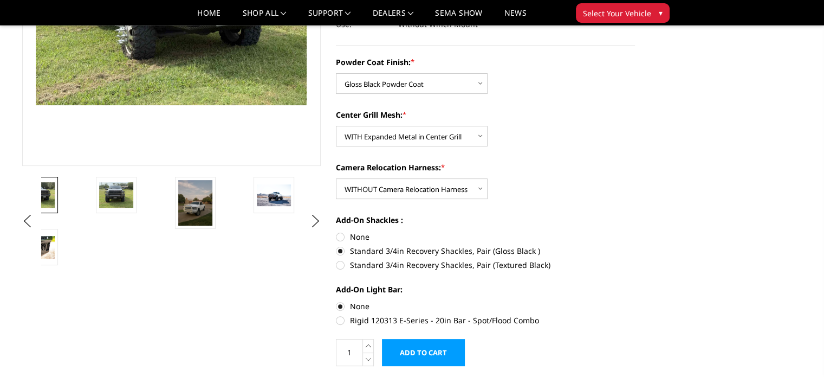
scroll to position [217, 0]
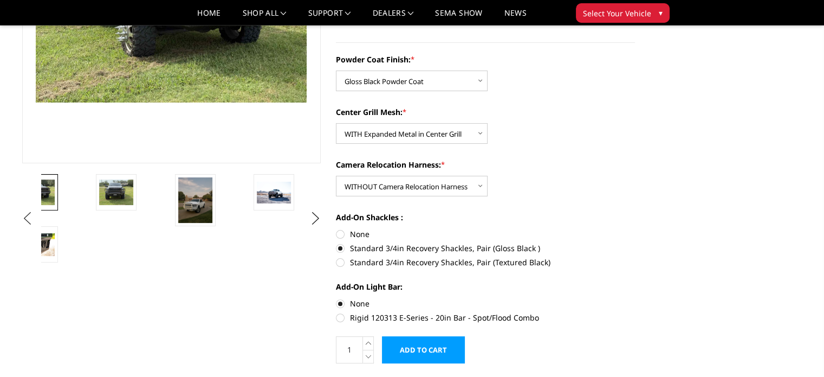
click at [22, 219] on button "Previous" at bounding box center [28, 218] width 16 height 16
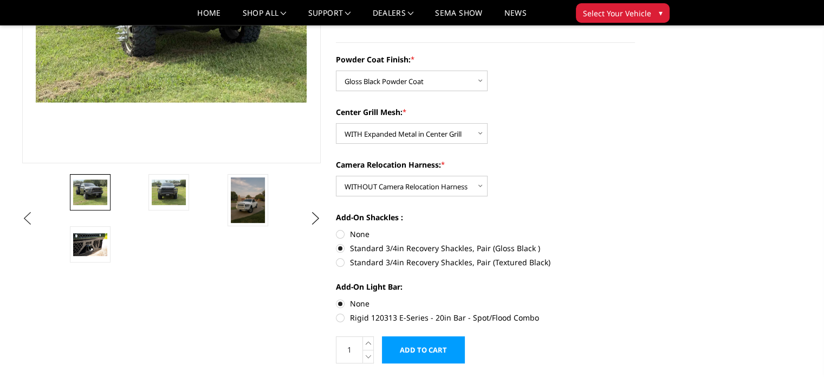
click at [22, 217] on ul "Previous" at bounding box center [172, 218] width 304 height 88
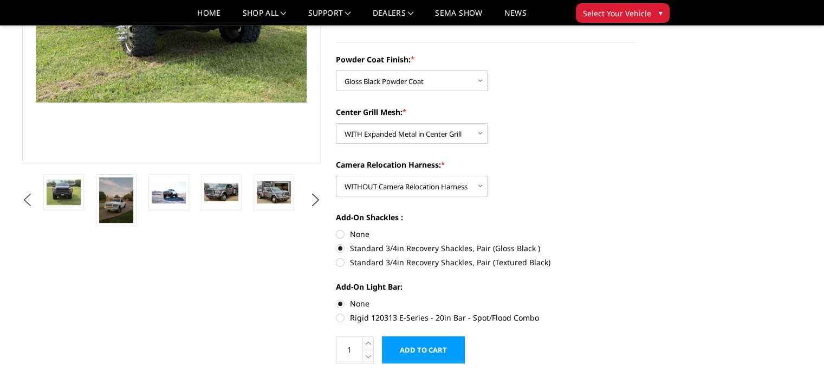
click at [26, 199] on button "Previous" at bounding box center [28, 200] width 16 height 16
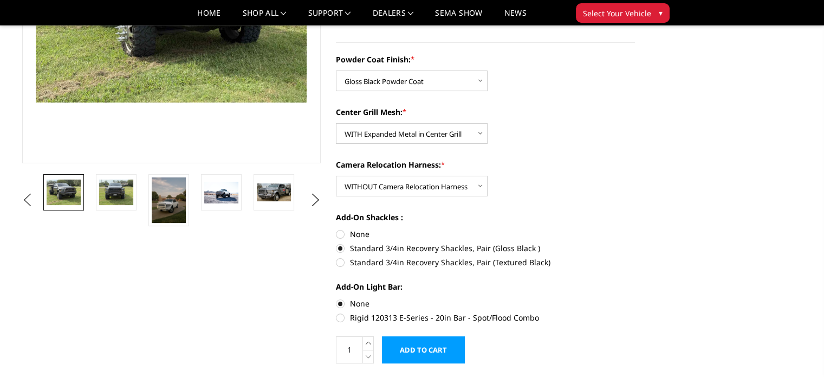
click at [26, 199] on button "Previous" at bounding box center [28, 200] width 16 height 16
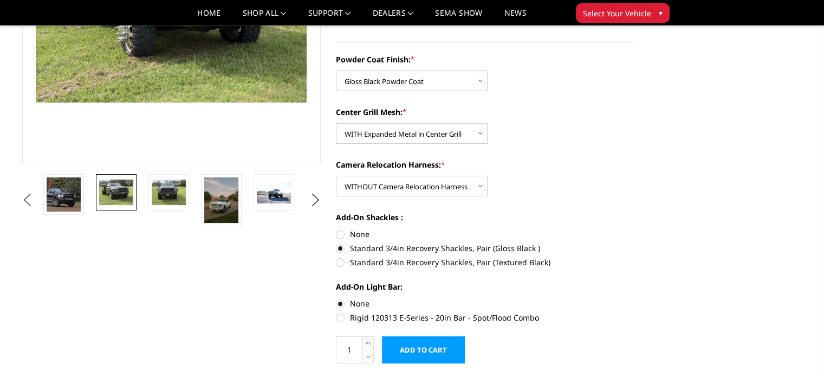
click at [26, 199] on button "Previous" at bounding box center [28, 200] width 16 height 16
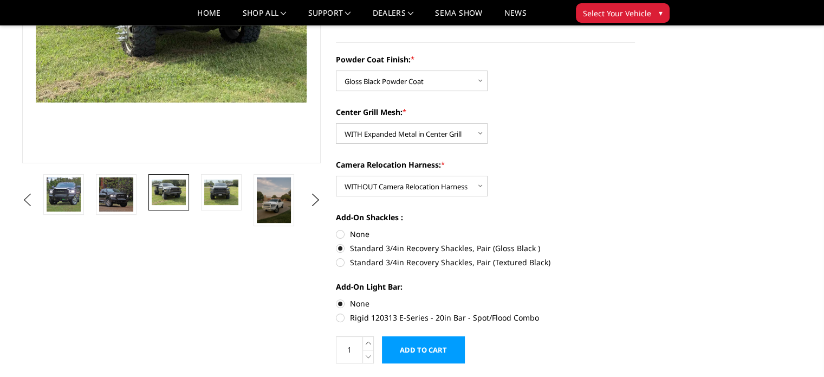
click at [26, 199] on button "Previous" at bounding box center [28, 200] width 16 height 16
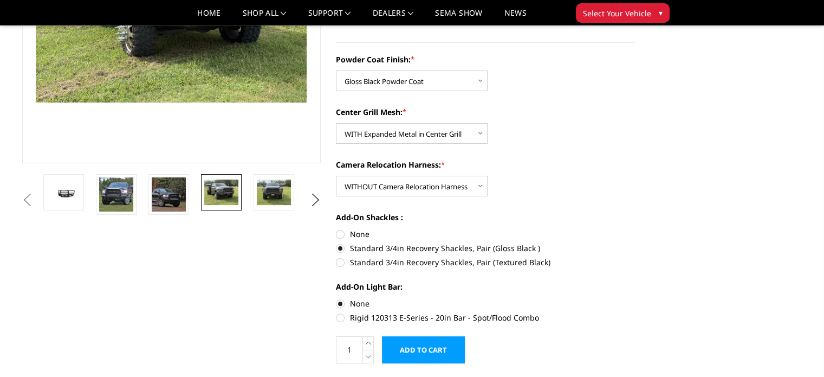
click at [26, 199] on button "Previous" at bounding box center [28, 200] width 16 height 16
click at [110, 196] on img at bounding box center [116, 194] width 34 height 34
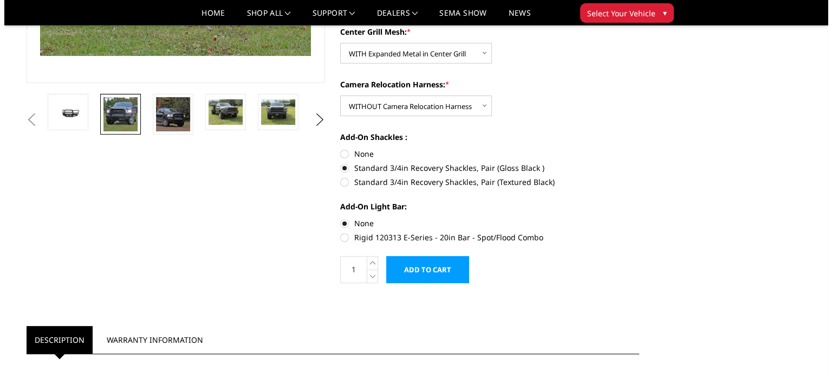
scroll to position [325, 0]
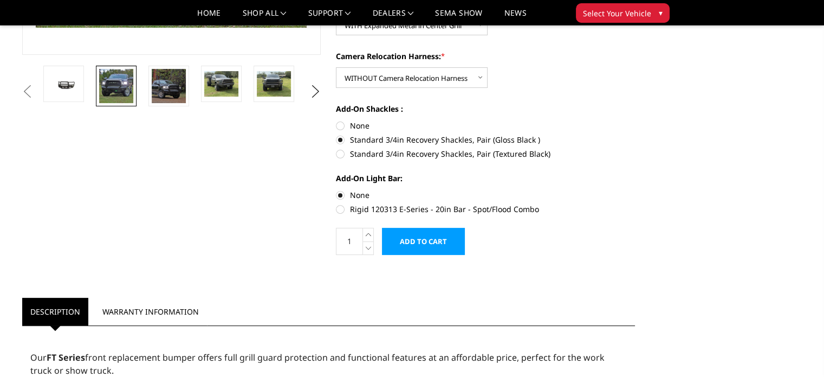
click at [432, 244] on input "Add to Cart" at bounding box center [423, 241] width 83 height 27
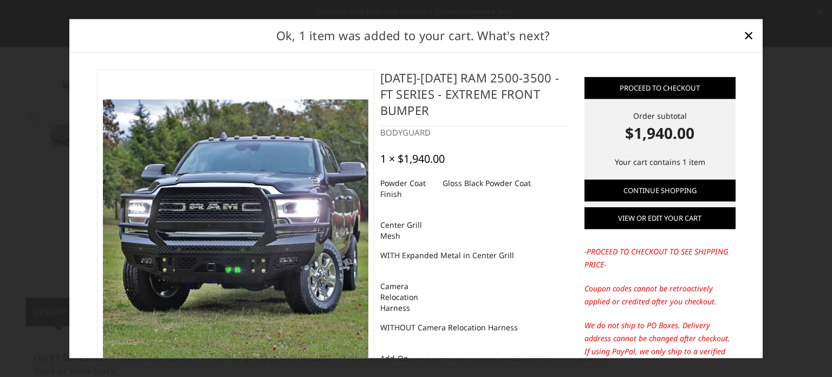
click at [674, 220] on link "View or edit your cart" at bounding box center [660, 218] width 151 height 22
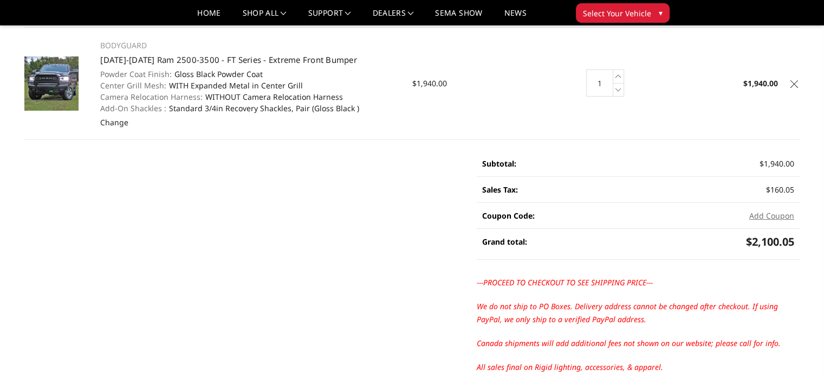
scroll to position [108, 0]
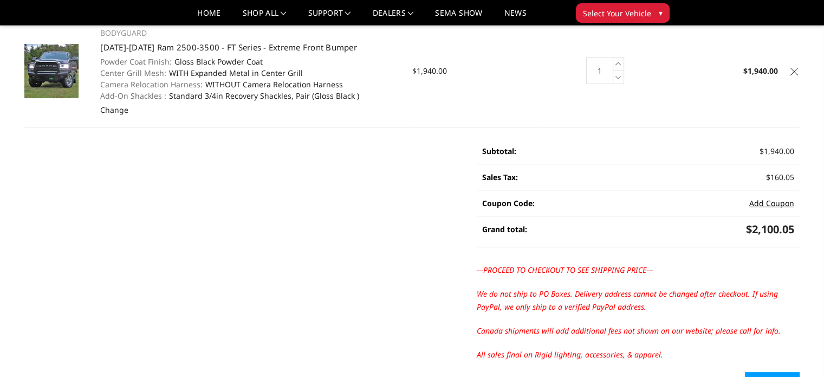
click at [767, 203] on button "Add Coupon" at bounding box center [771, 202] width 45 height 11
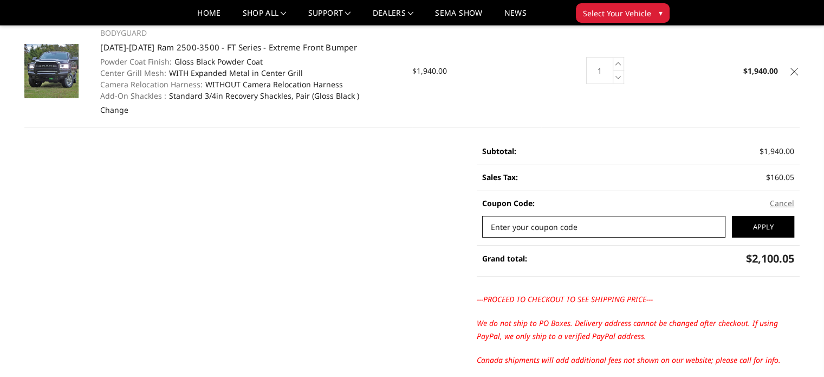
click at [605, 227] on input "Enter your coupon code" at bounding box center [603, 227] width 243 height 22
paste input "mil-b0b0a75a1"
type input "mil-b0b0a75a1"
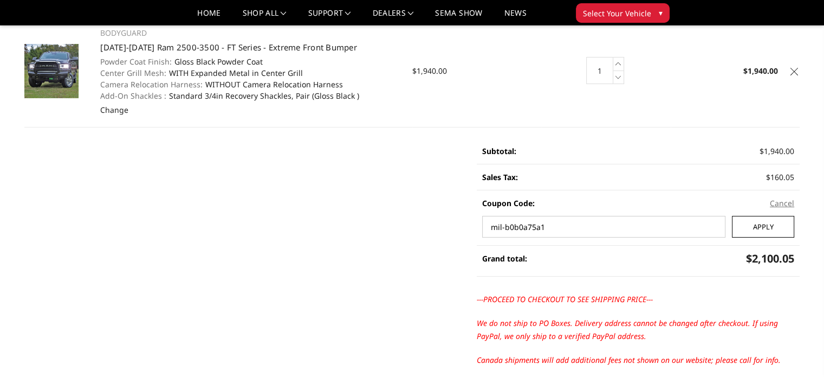
click at [748, 223] on input "Apply" at bounding box center [763, 227] width 62 height 22
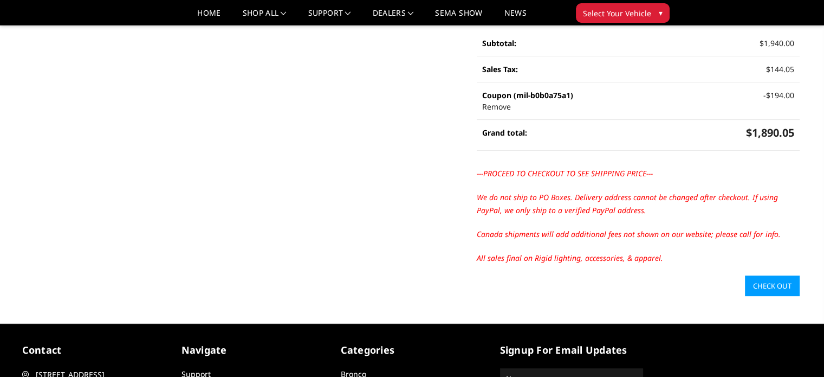
scroll to position [217, 0]
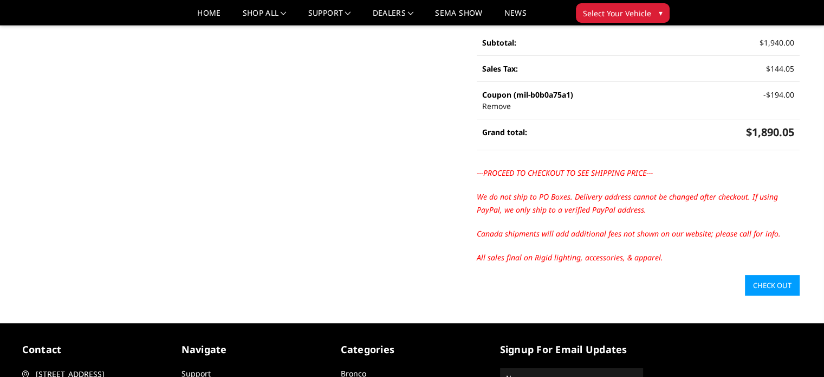
click at [768, 280] on link "Check out" at bounding box center [772, 285] width 55 height 21
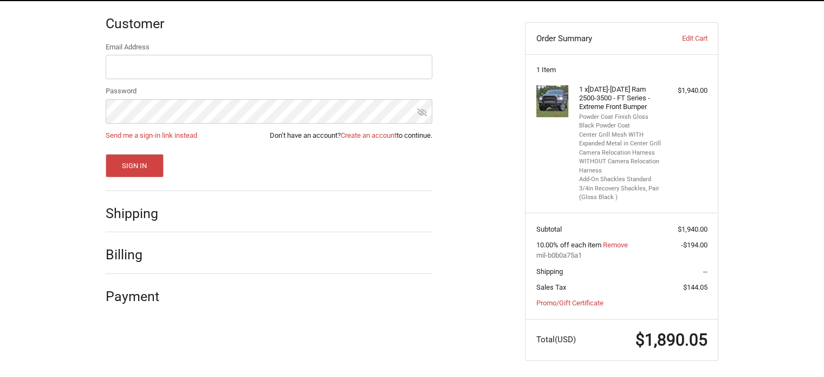
scroll to position [165, 0]
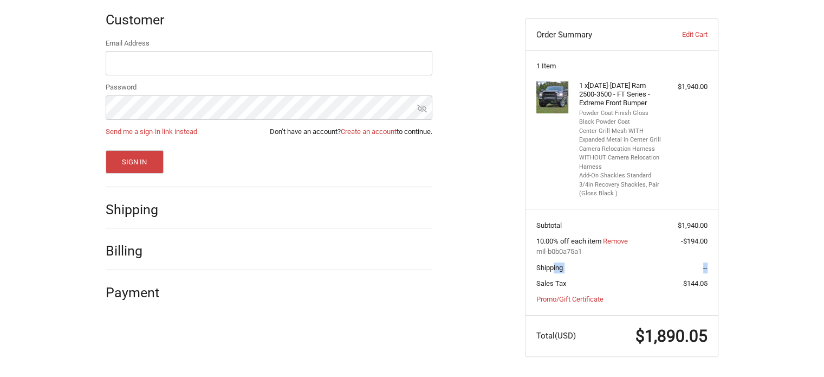
drag, startPoint x: 553, startPoint y: 271, endPoint x: 611, endPoint y: 250, distance: 61.7
click at [557, 268] on section "Subtotal $1,940.00 10.00% off each item Remove -$194.00 mil-b0b0a75a1 Shipping …" at bounding box center [621, 262] width 192 height 106
drag, startPoint x: 136, startPoint y: 217, endPoint x: 349, endPoint y: 76, distance: 255.7
click at [150, 212] on h2 "Shipping" at bounding box center [137, 209] width 63 height 17
